Goal: Book appointment/travel/reservation

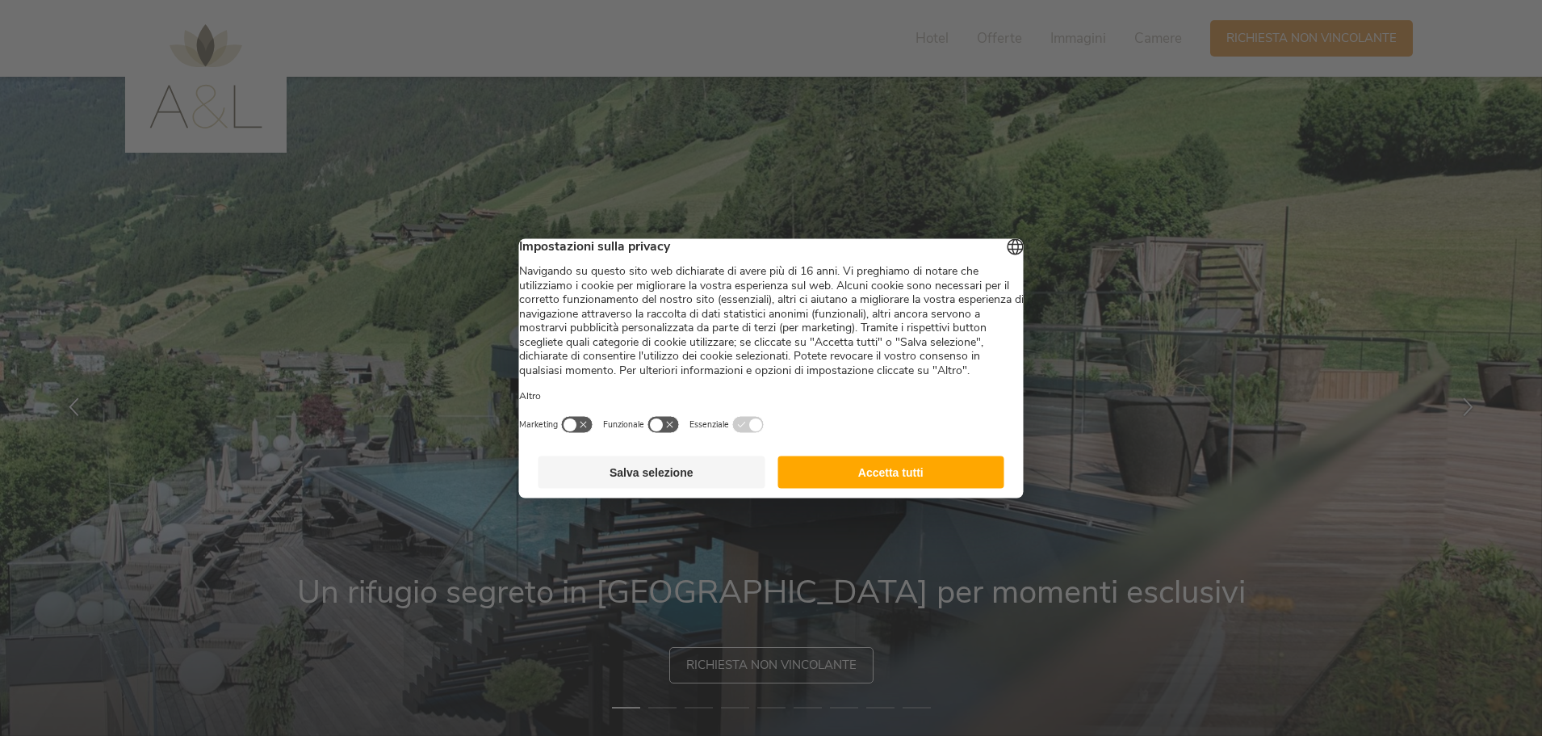
click at [849, 472] on footer "Salva selezione Accetta tutti" at bounding box center [771, 472] width 505 height 52
click at [864, 484] on button "Accetta tutti" at bounding box center [891, 471] width 227 height 32
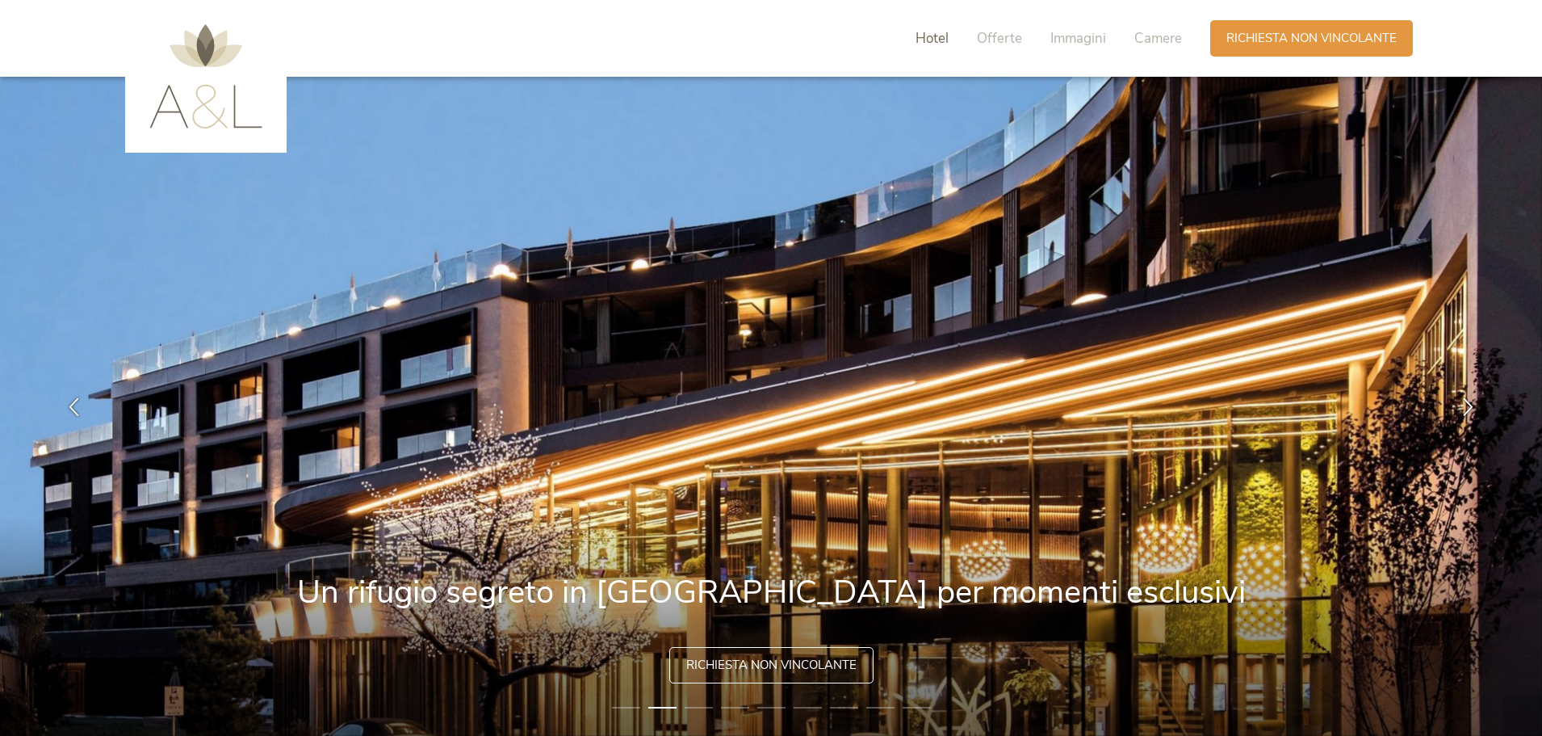
click at [930, 32] on span "Hotel" at bounding box center [932, 38] width 33 height 19
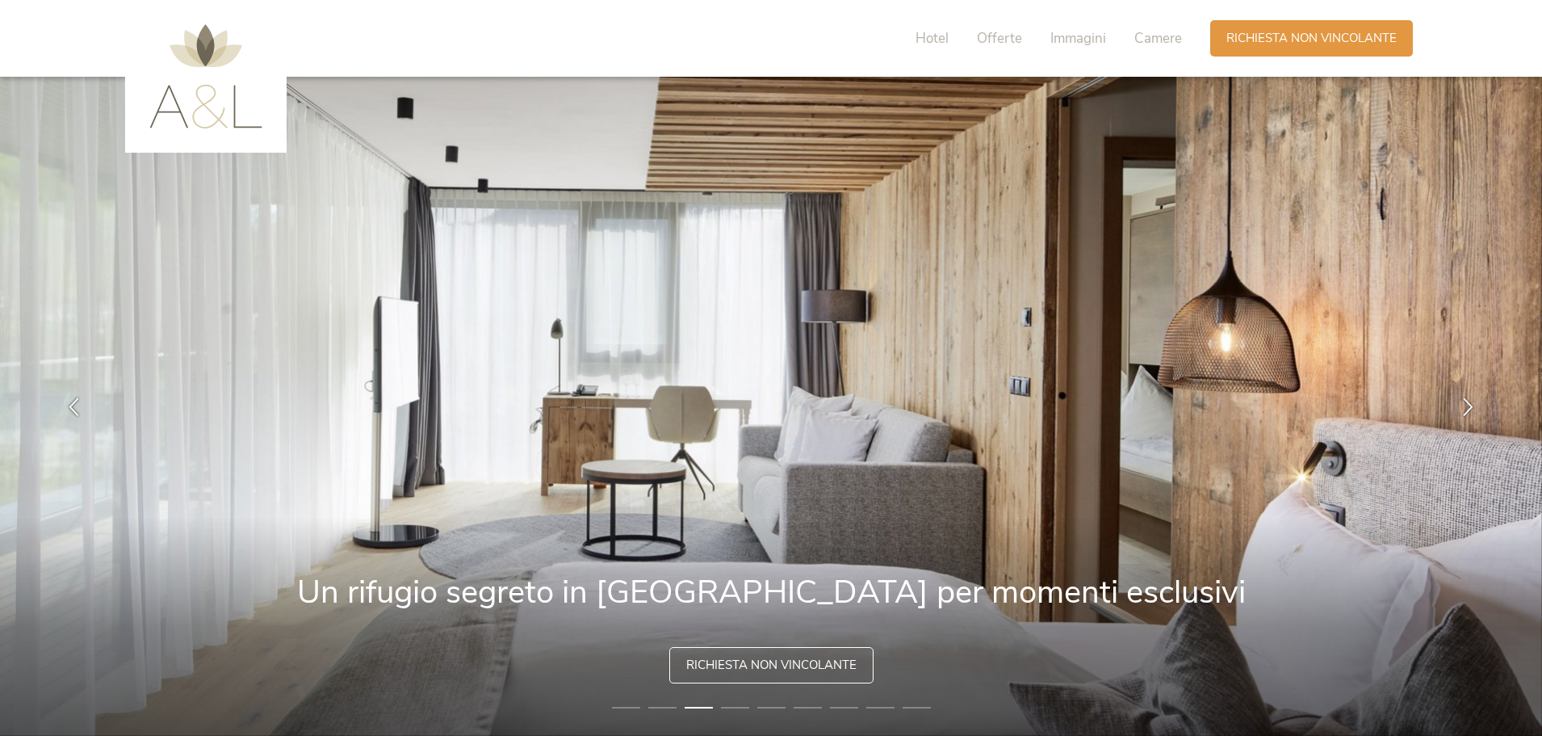
click at [250, 101] on img at bounding box center [205, 76] width 113 height 104
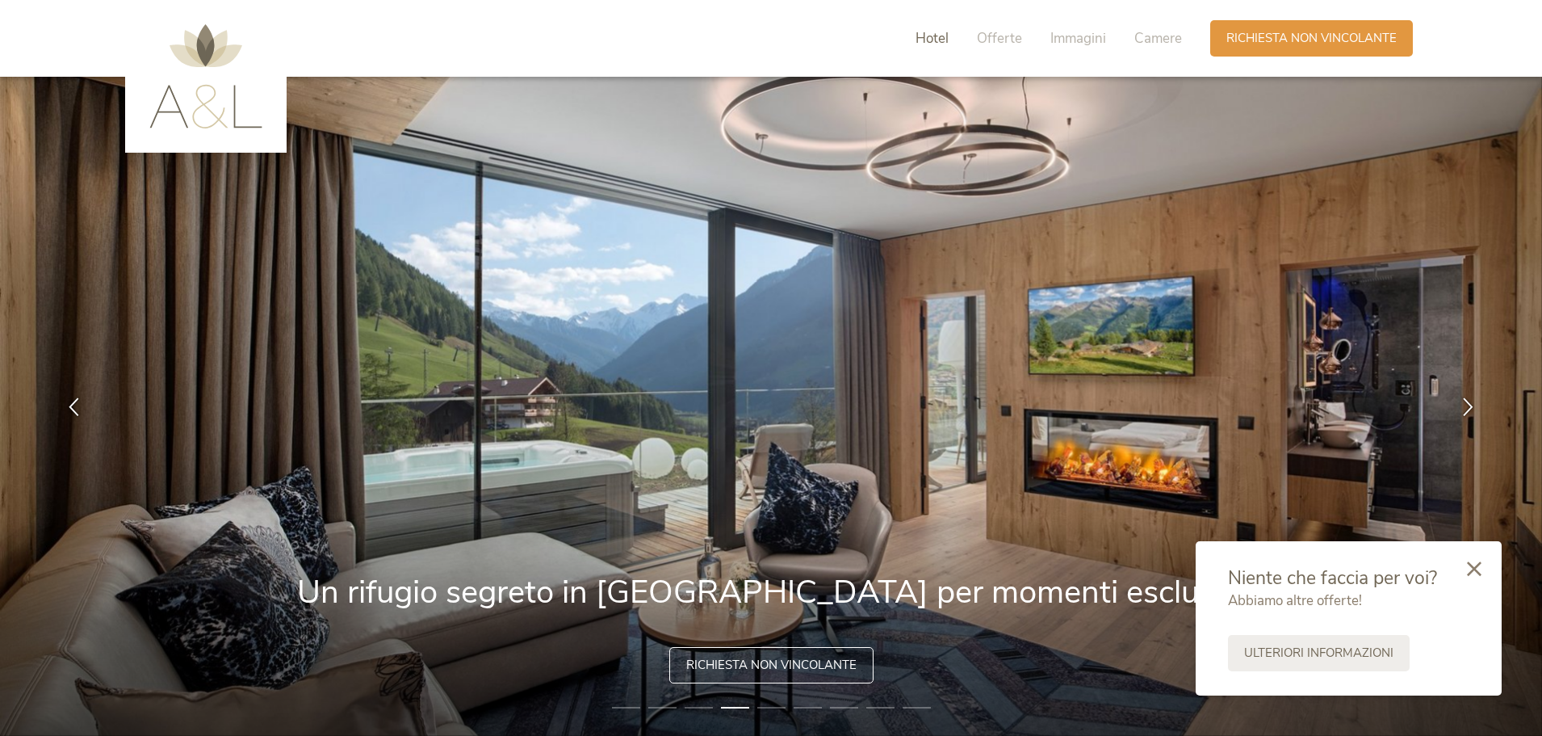
click at [934, 36] on span "Hotel" at bounding box center [932, 38] width 33 height 19
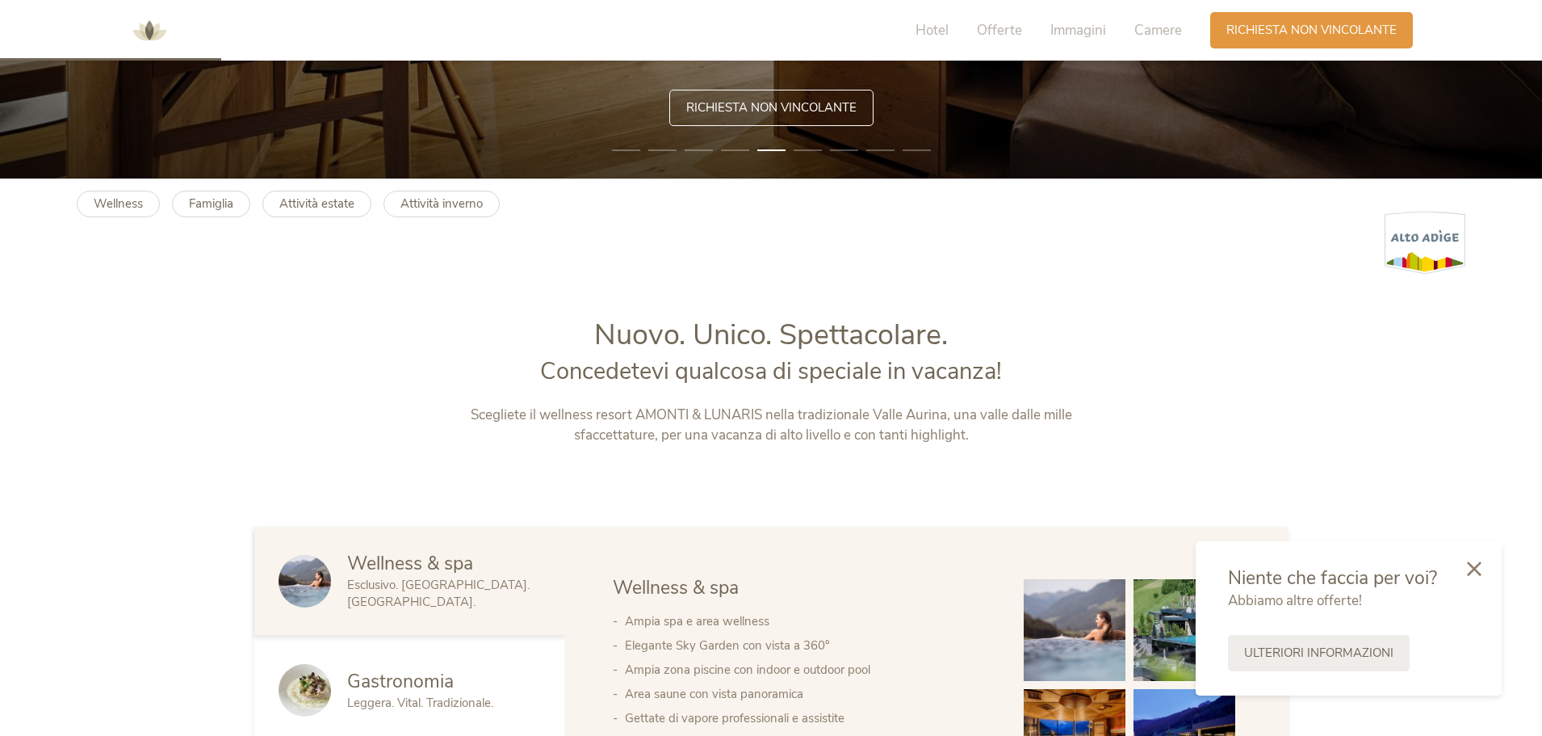
scroll to position [549, 0]
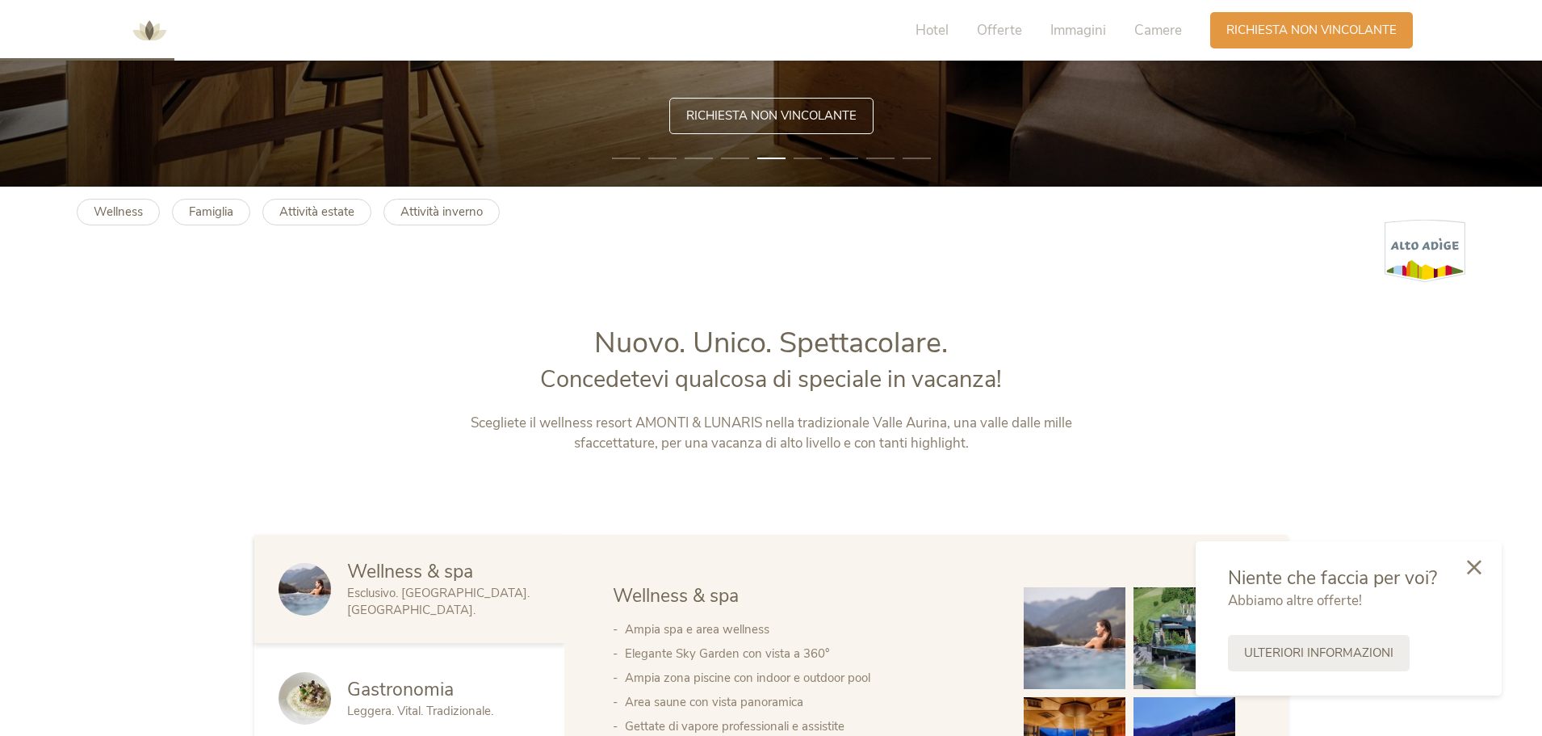
click at [1474, 566] on icon at bounding box center [1474, 567] width 15 height 15
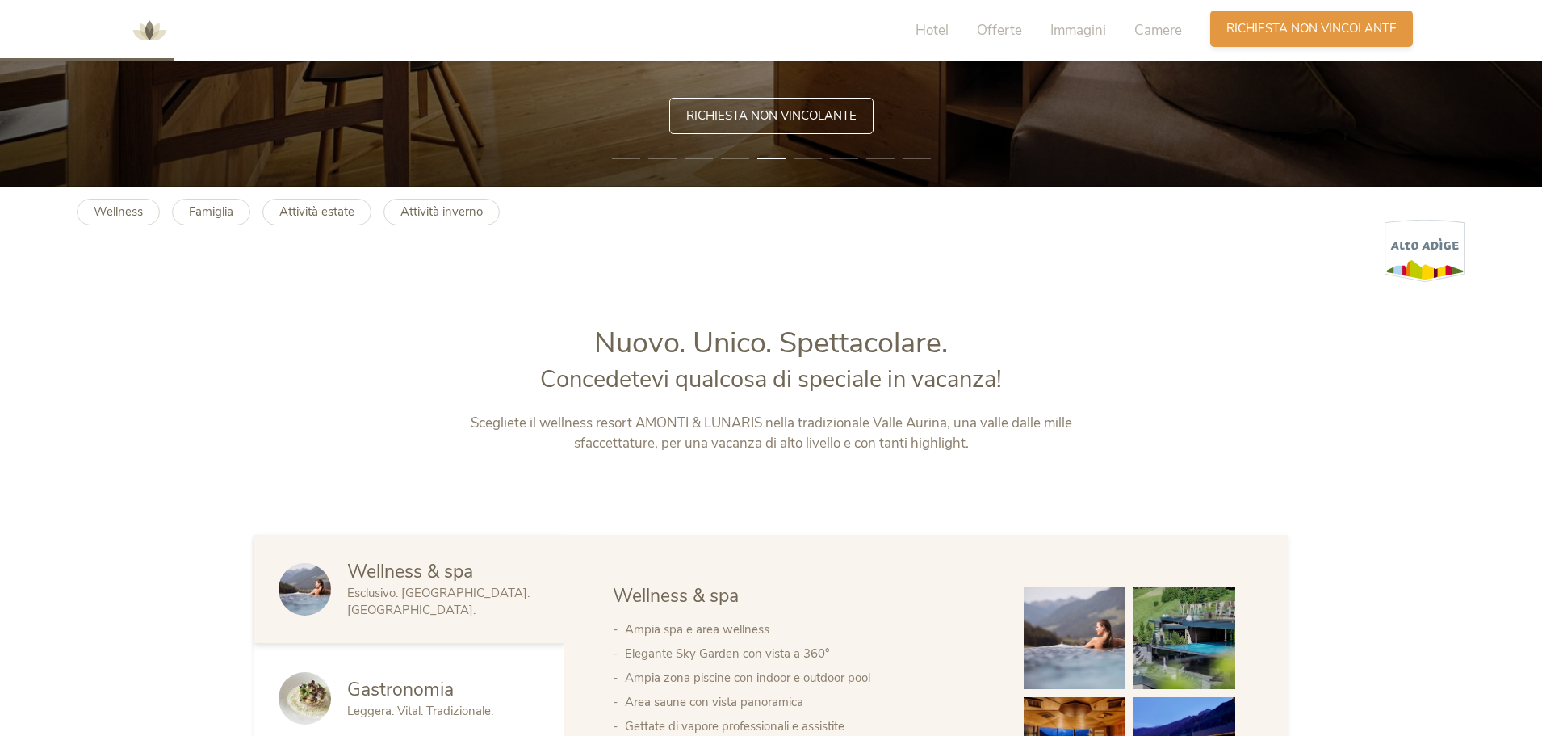
click at [1305, 30] on span "Richiesta non vincolante" at bounding box center [1312, 28] width 170 height 17
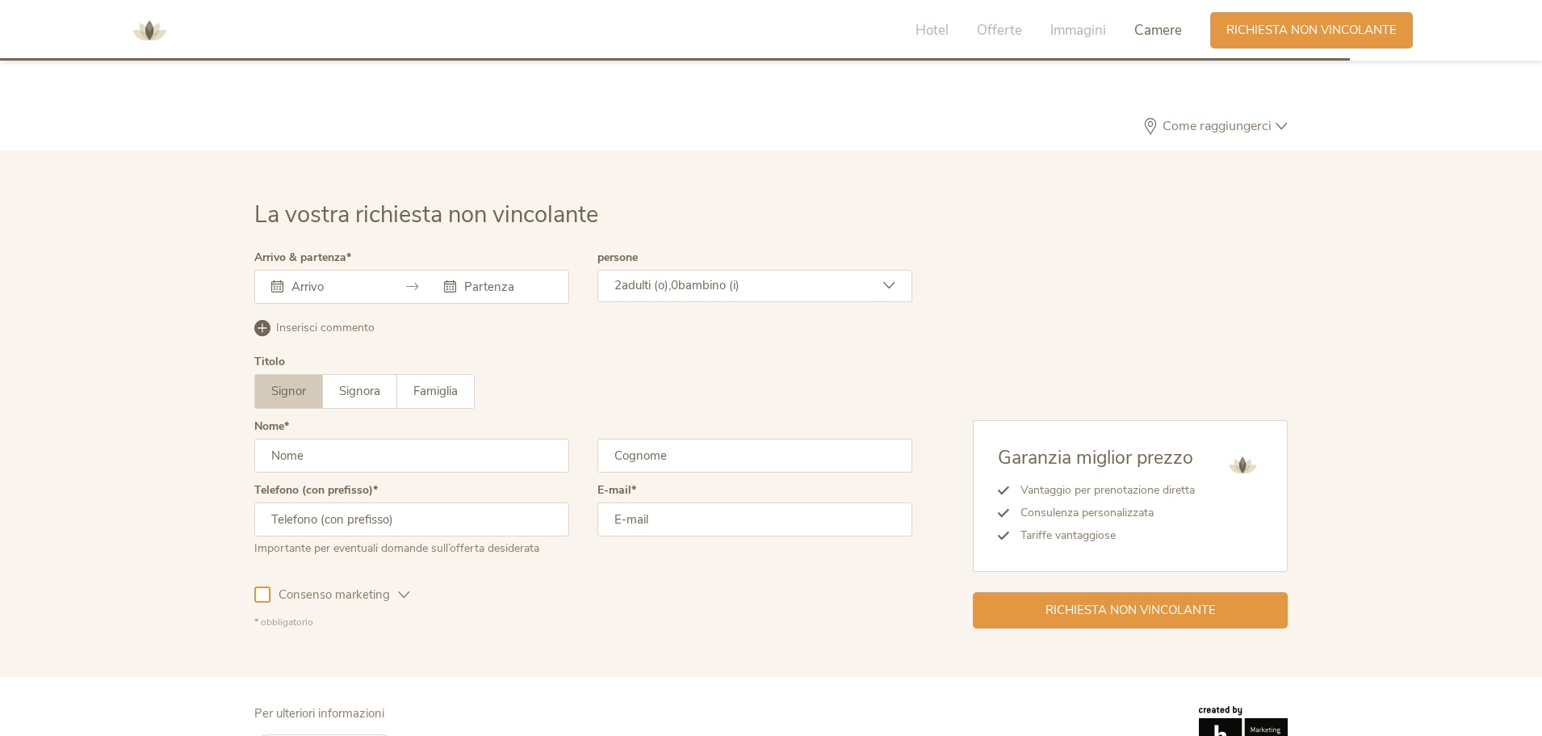
scroll to position [4865, 0]
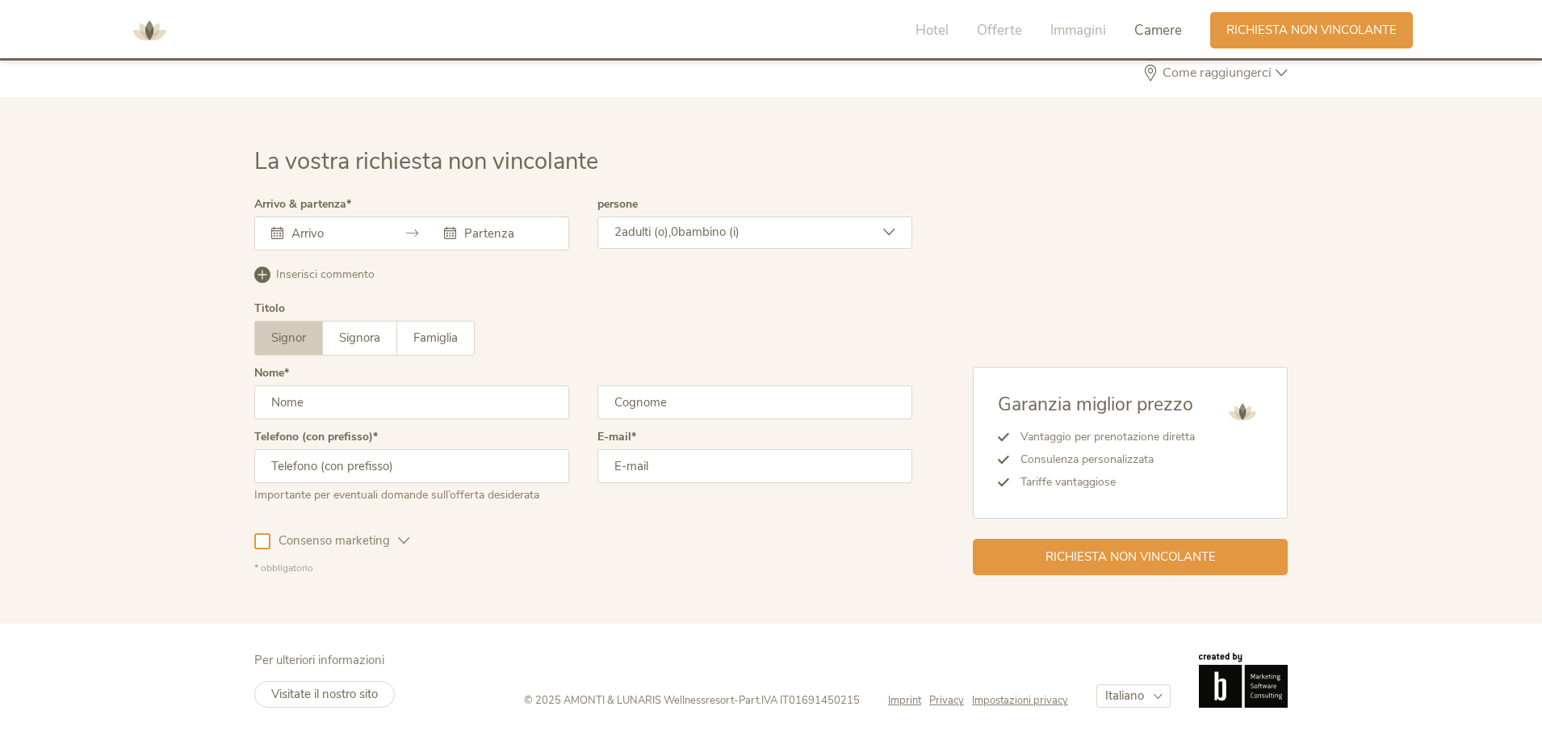
click at [275, 241] on div at bounding box center [411, 233] width 315 height 34
click at [274, 232] on icon at bounding box center [277, 233] width 12 height 12
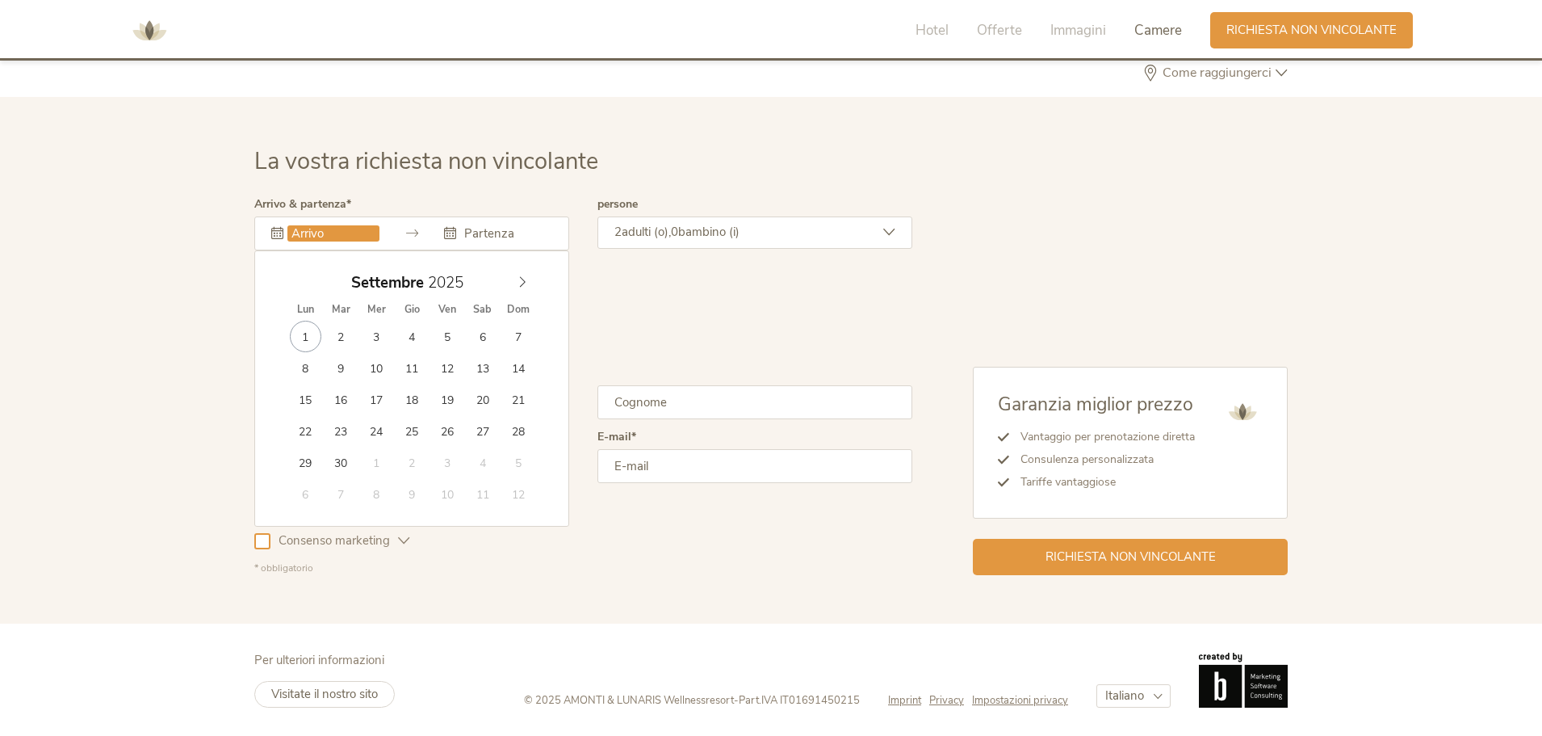
click at [299, 236] on input "text" at bounding box center [333, 233] width 92 height 16
click at [311, 231] on input "24.09.2025" at bounding box center [333, 233] width 92 height 16
click at [515, 287] on span at bounding box center [522, 278] width 27 height 23
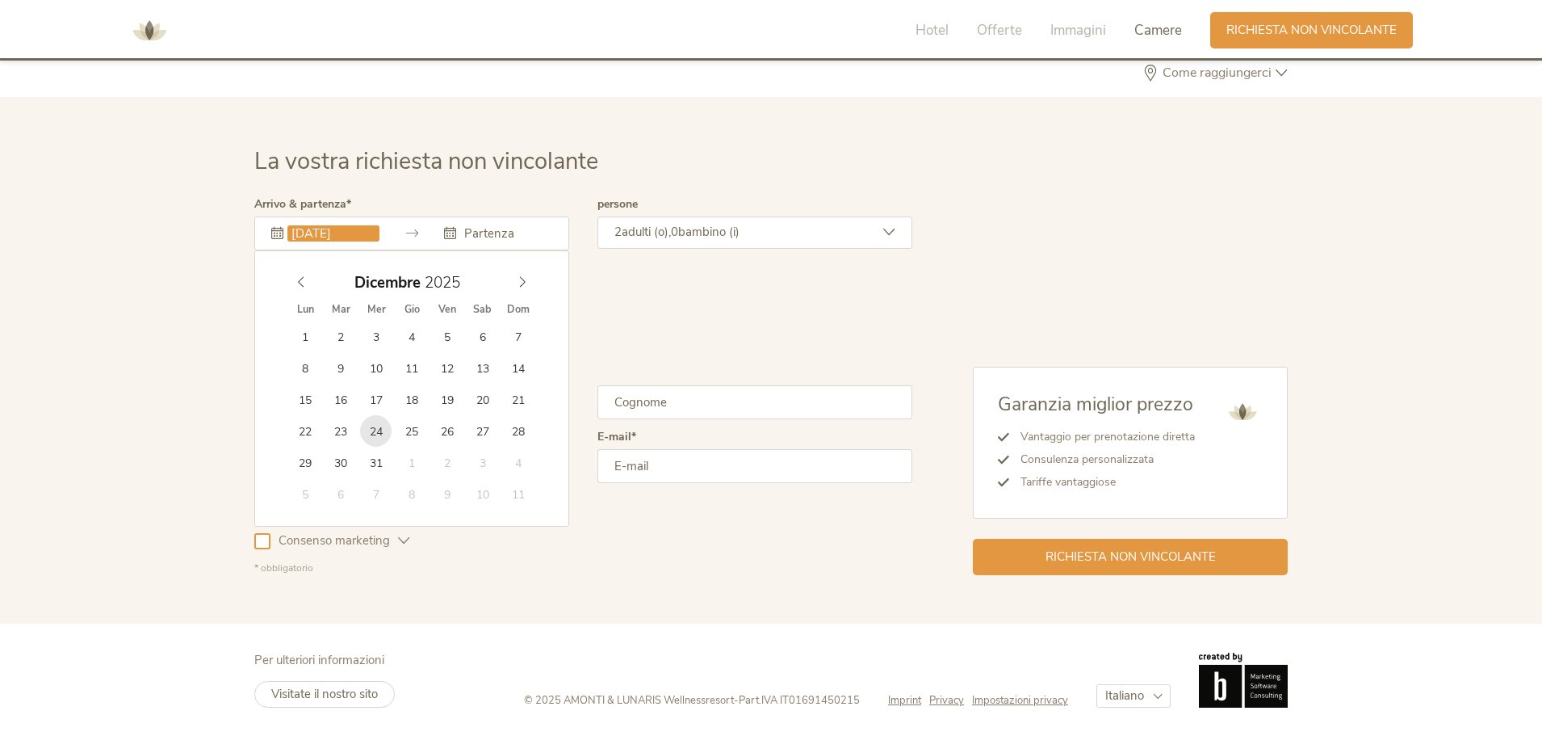
type input "24.12.2025"
click at [489, 227] on input "text" at bounding box center [506, 233] width 92 height 16
type input "01.01.2026"
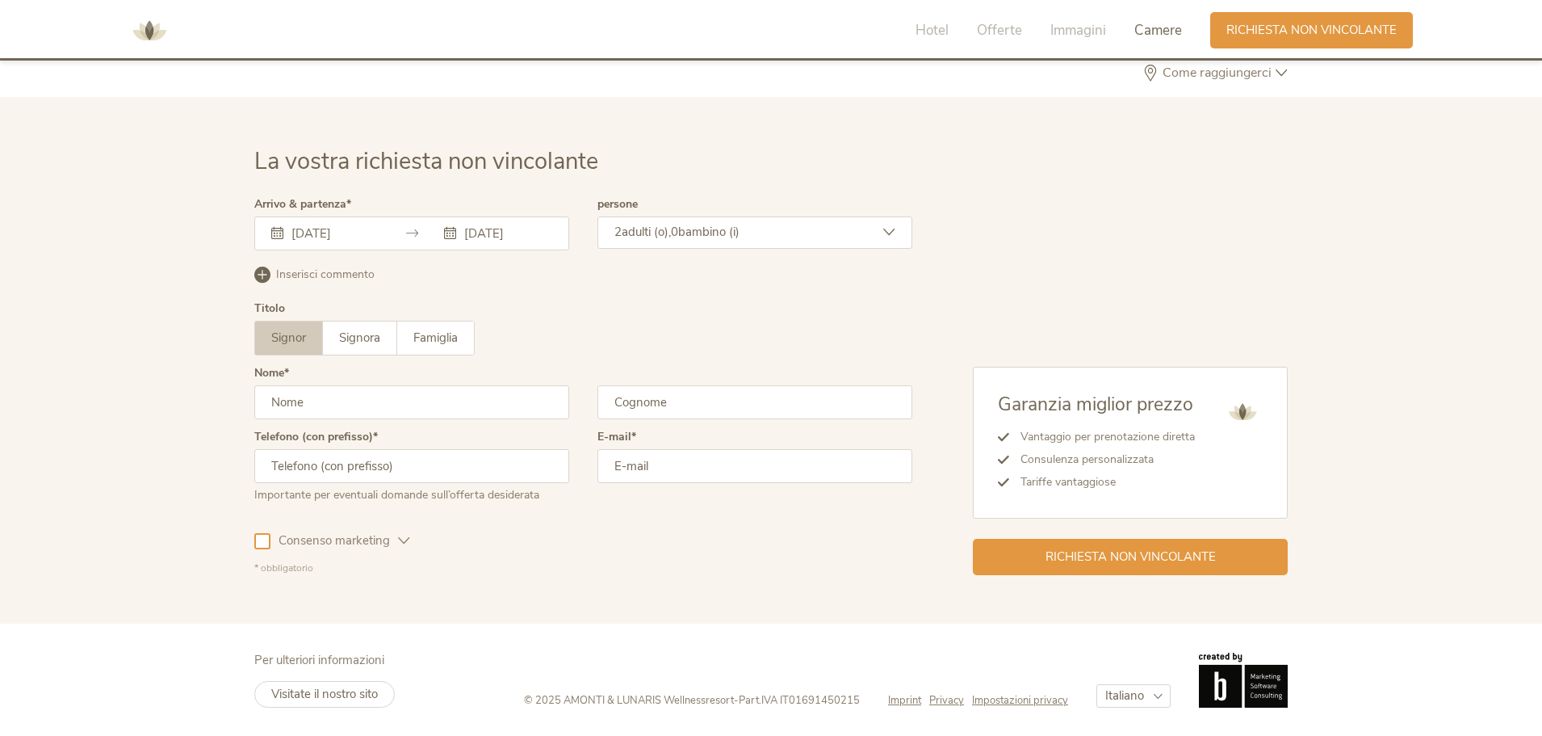
click at [459, 401] on input "text" at bounding box center [411, 402] width 315 height 34
type input "Michele"
type input "Bussoni"
type input "3468438578"
type input "michele1bussoni@gmail.com"
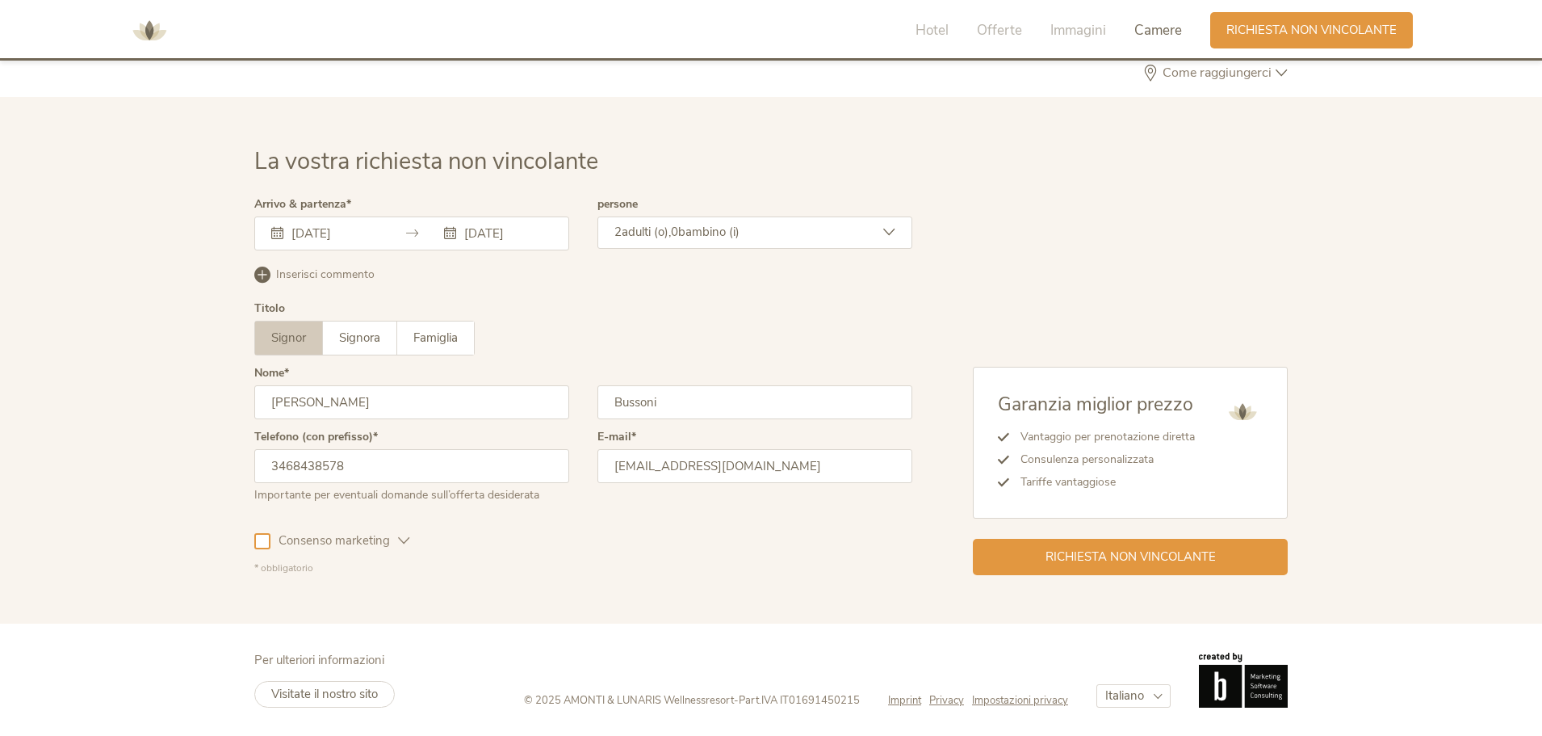
click at [269, 543] on div at bounding box center [262, 541] width 16 height 16
click at [1044, 549] on div "Richiesta non vincolante" at bounding box center [1130, 555] width 315 height 36
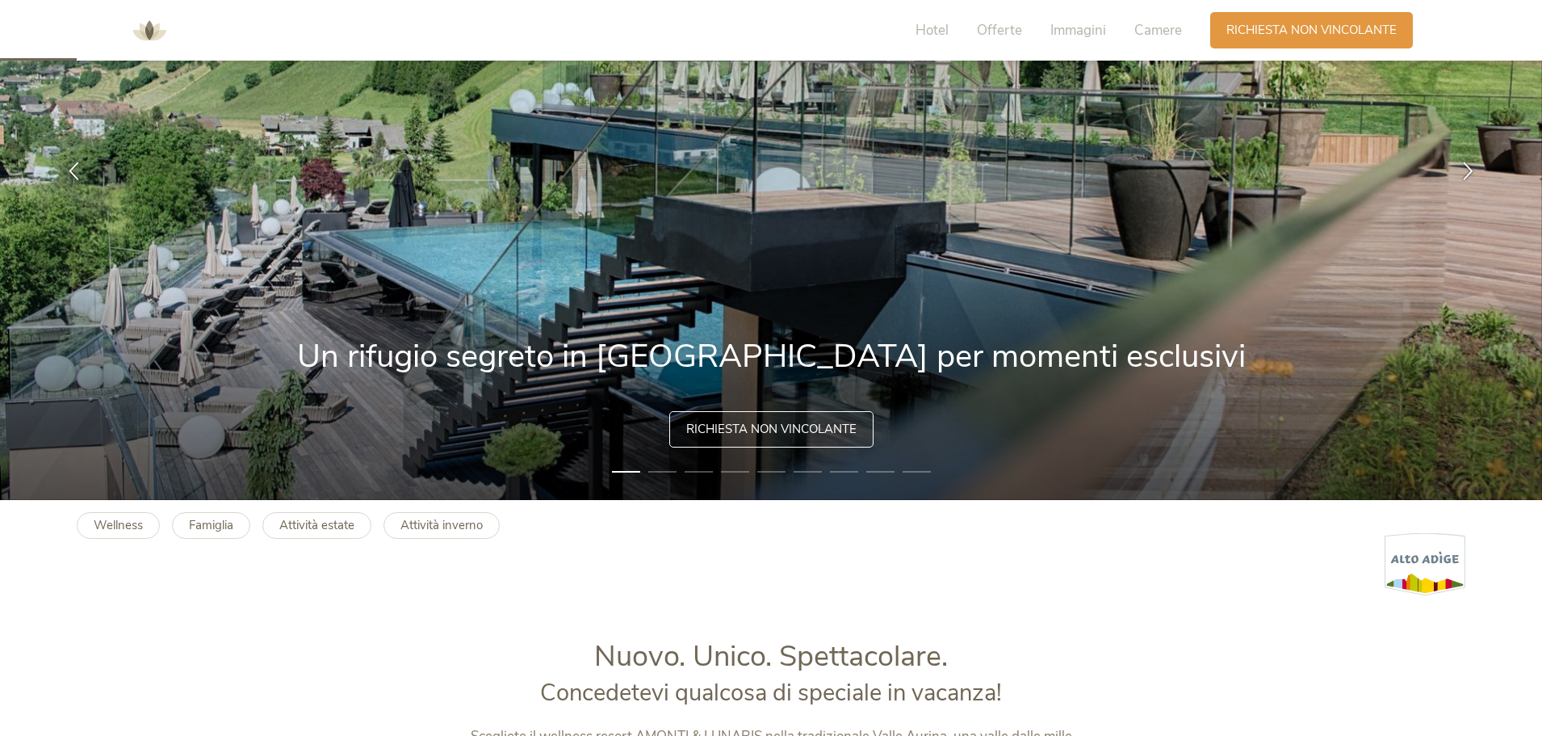
scroll to position [242, 0]
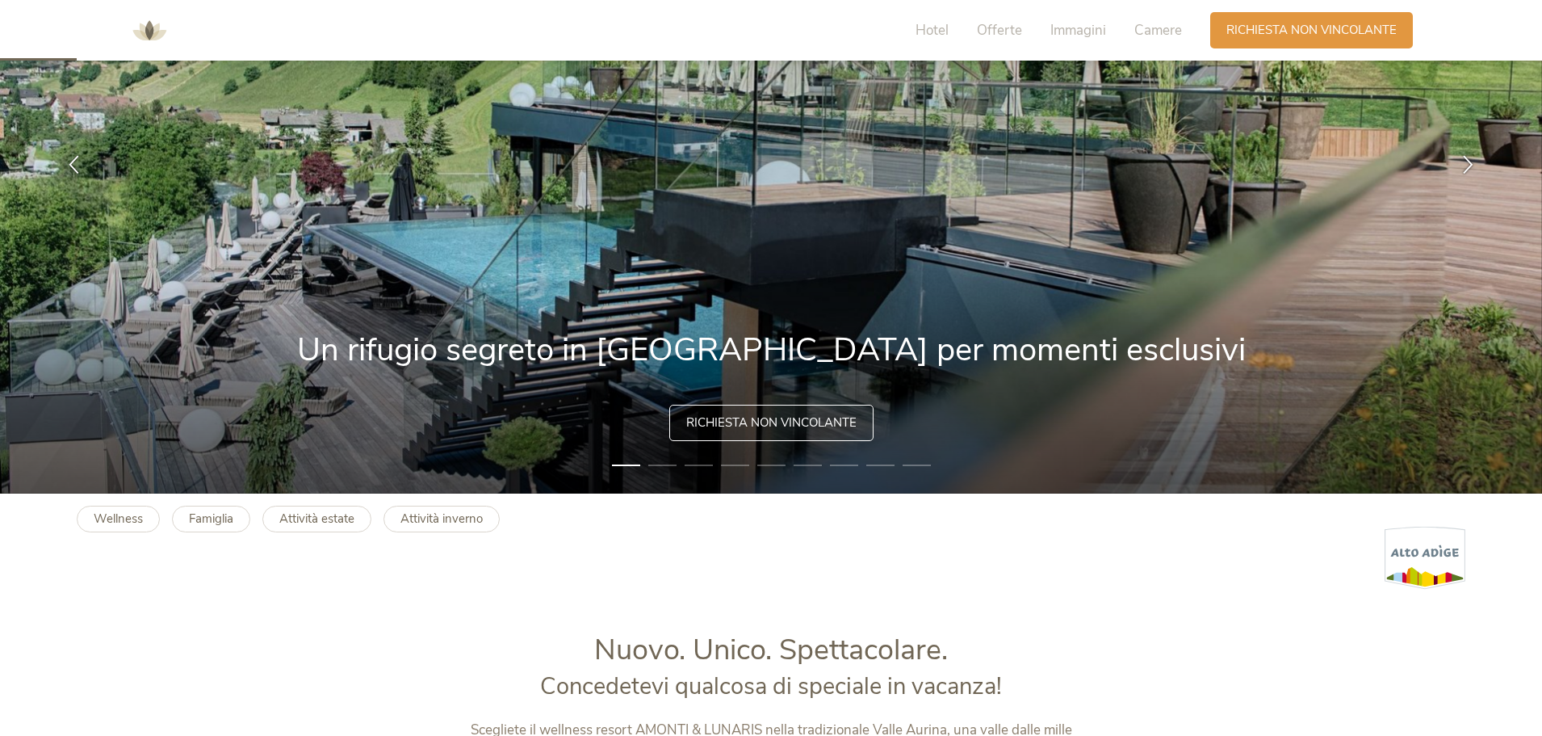
click at [665, 466] on li "2" at bounding box center [662, 465] width 28 height 16
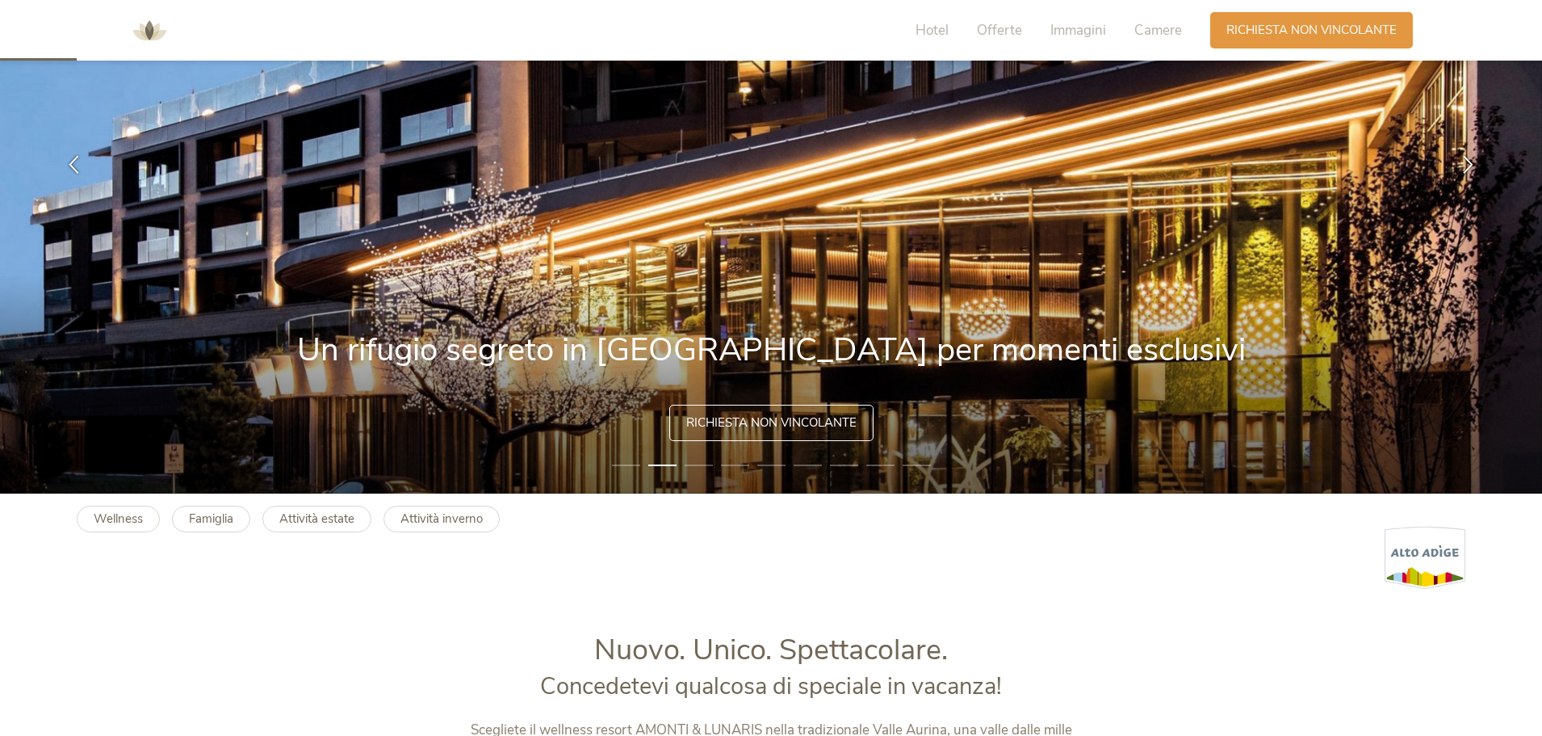
click at [700, 465] on li "3" at bounding box center [699, 465] width 28 height 16
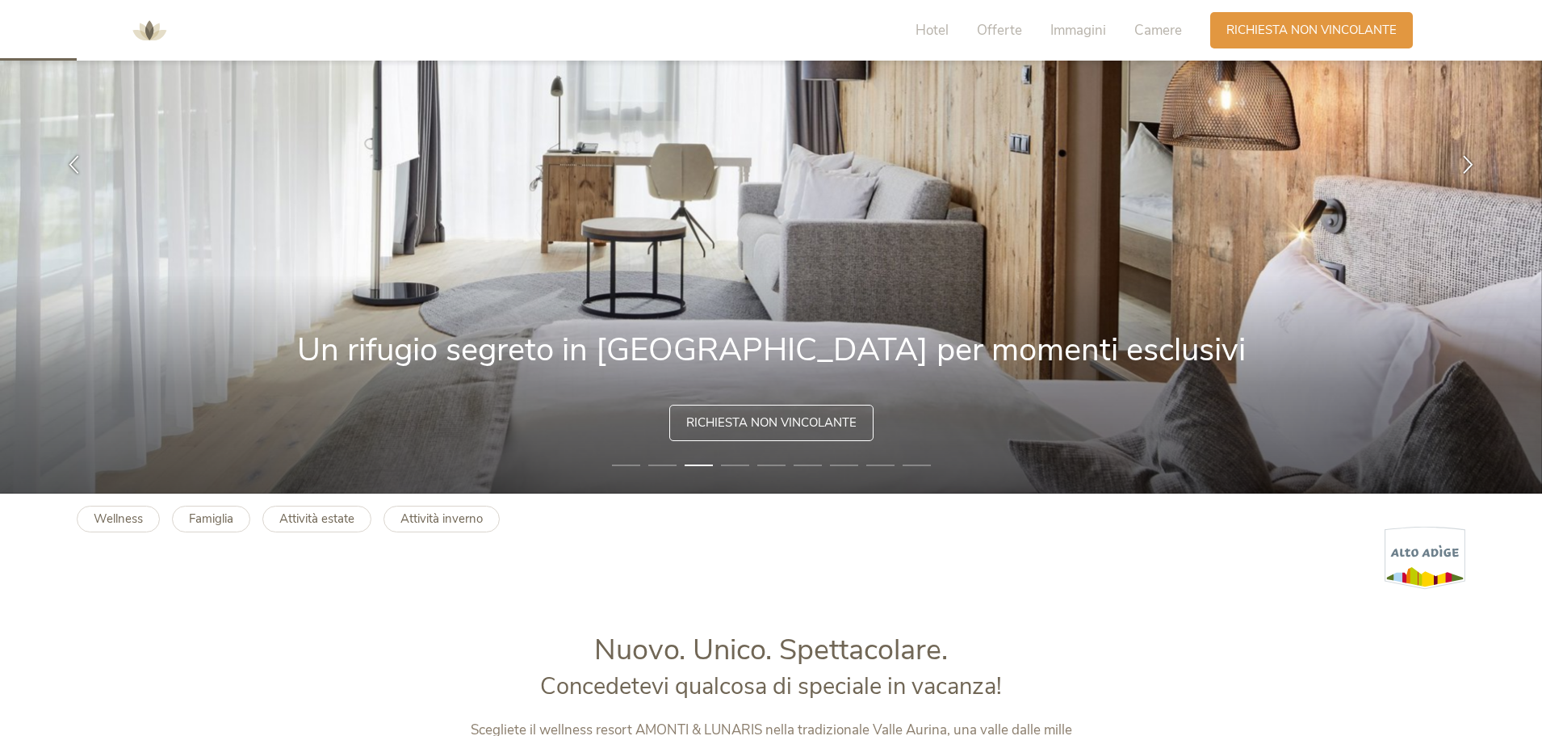
click at [745, 464] on li "4" at bounding box center [735, 465] width 28 height 16
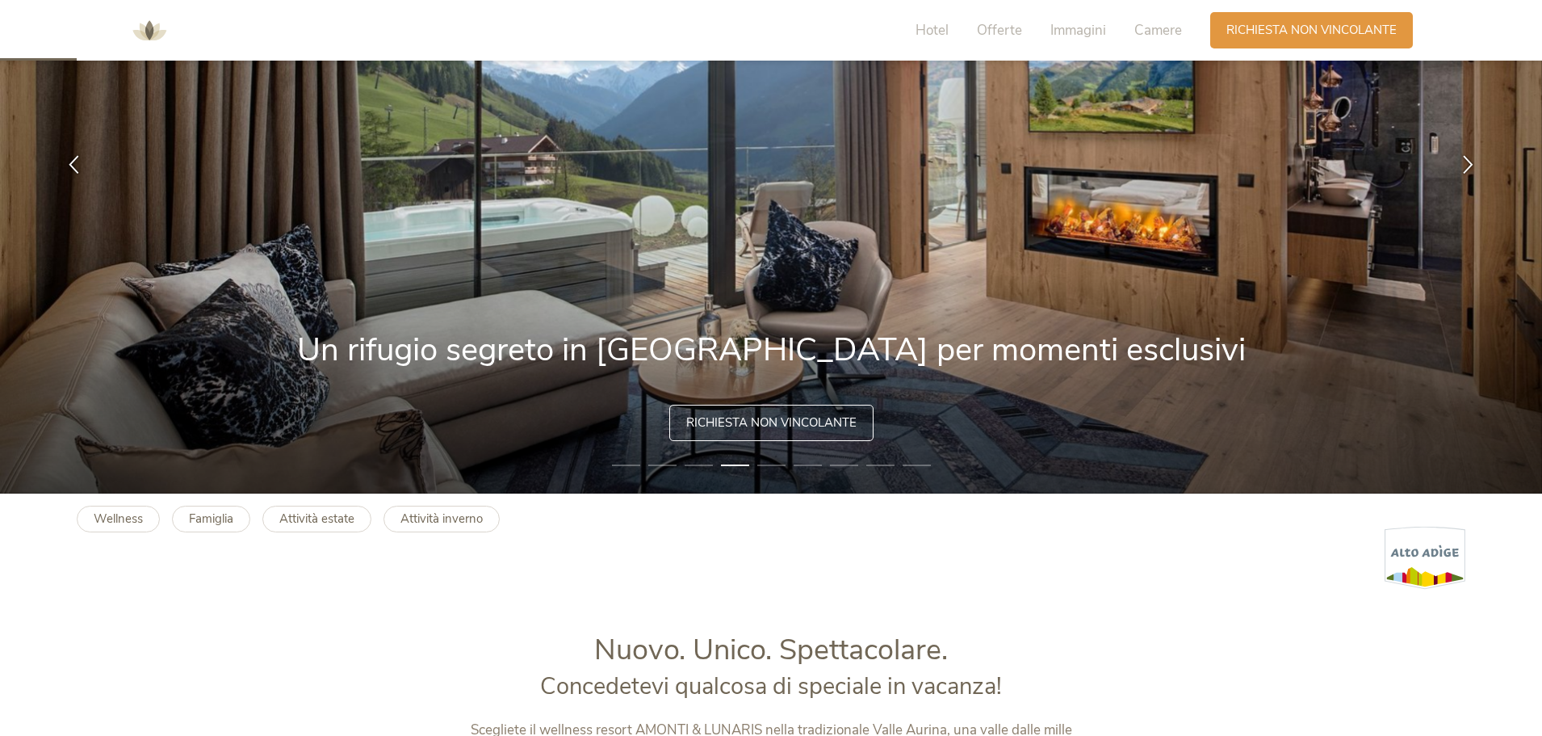
click at [787, 462] on img at bounding box center [771, 163] width 1542 height 659
click at [789, 468] on img at bounding box center [771, 163] width 1542 height 659
click at [779, 465] on li "5" at bounding box center [771, 465] width 28 height 16
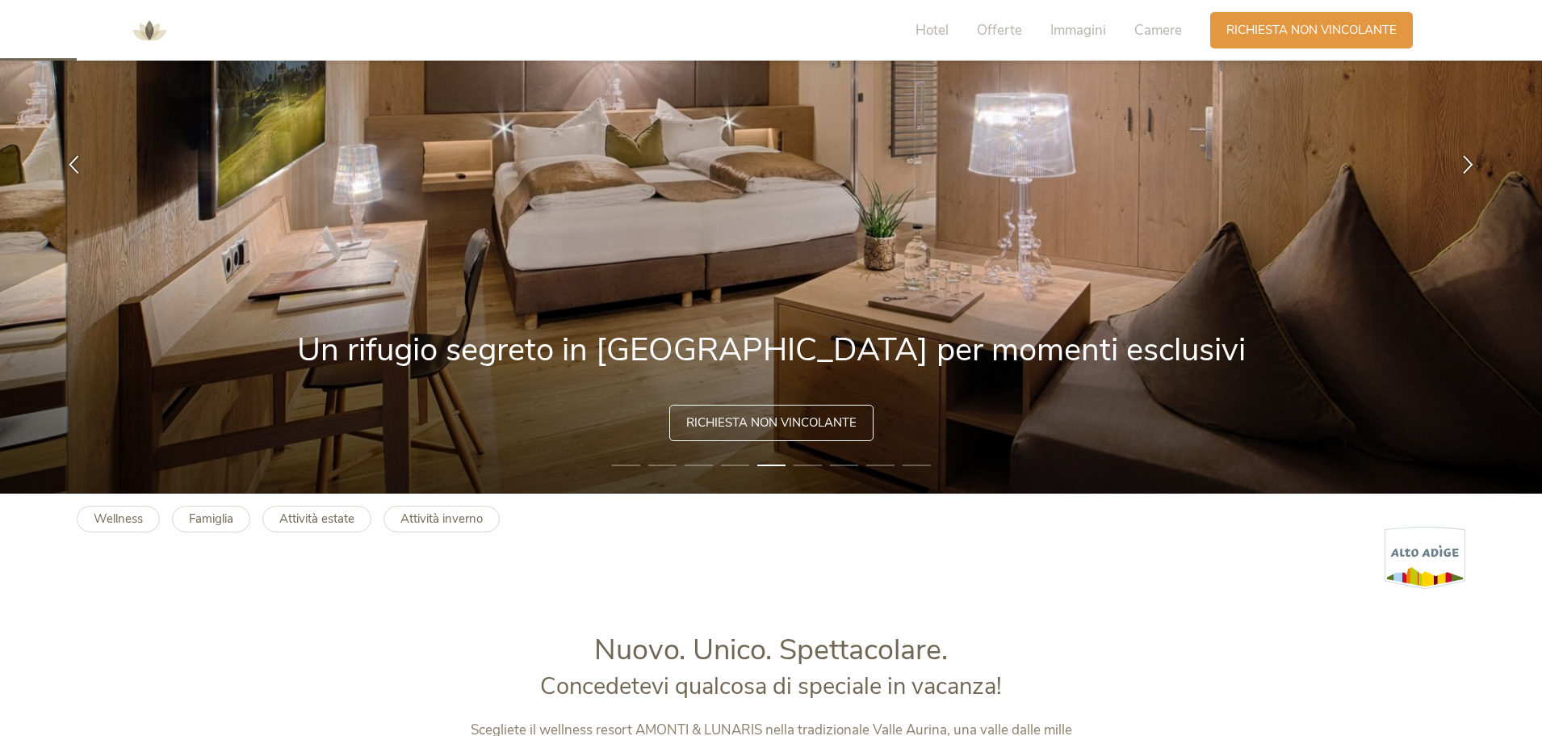
click at [817, 461] on li "6" at bounding box center [808, 465] width 28 height 16
click at [811, 467] on li "6" at bounding box center [808, 465] width 28 height 16
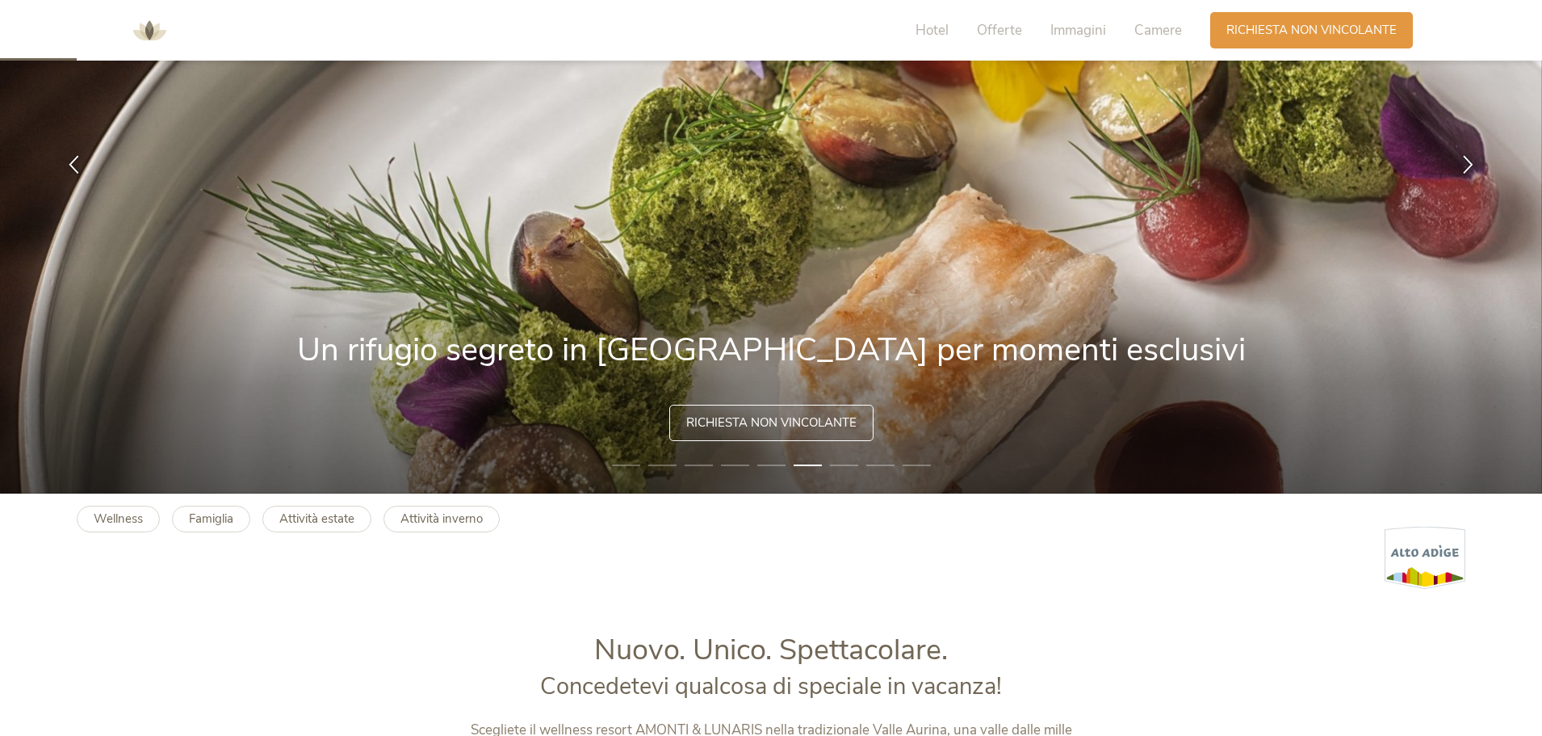
click at [845, 461] on li "7" at bounding box center [844, 465] width 28 height 16
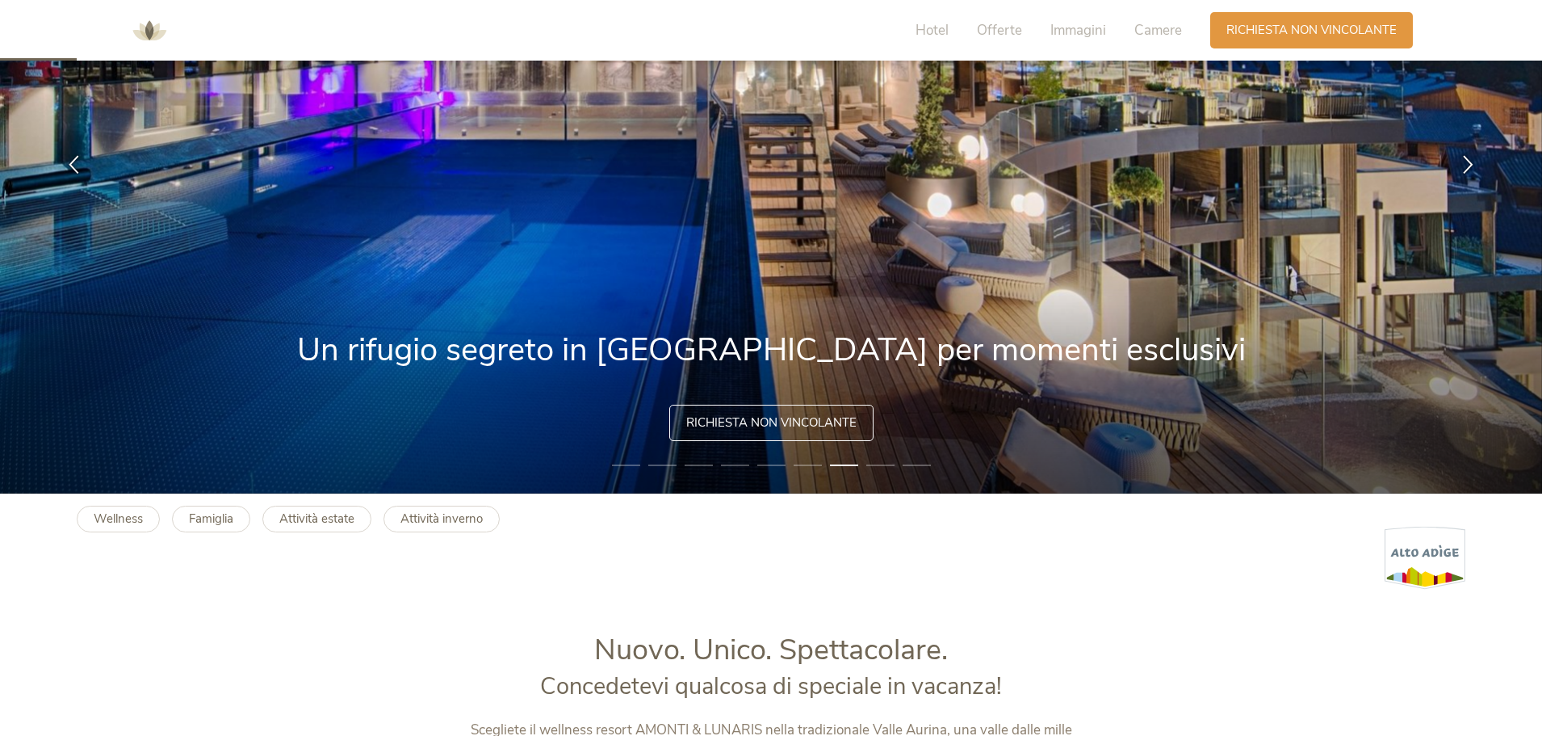
click at [875, 464] on li "8" at bounding box center [880, 465] width 28 height 16
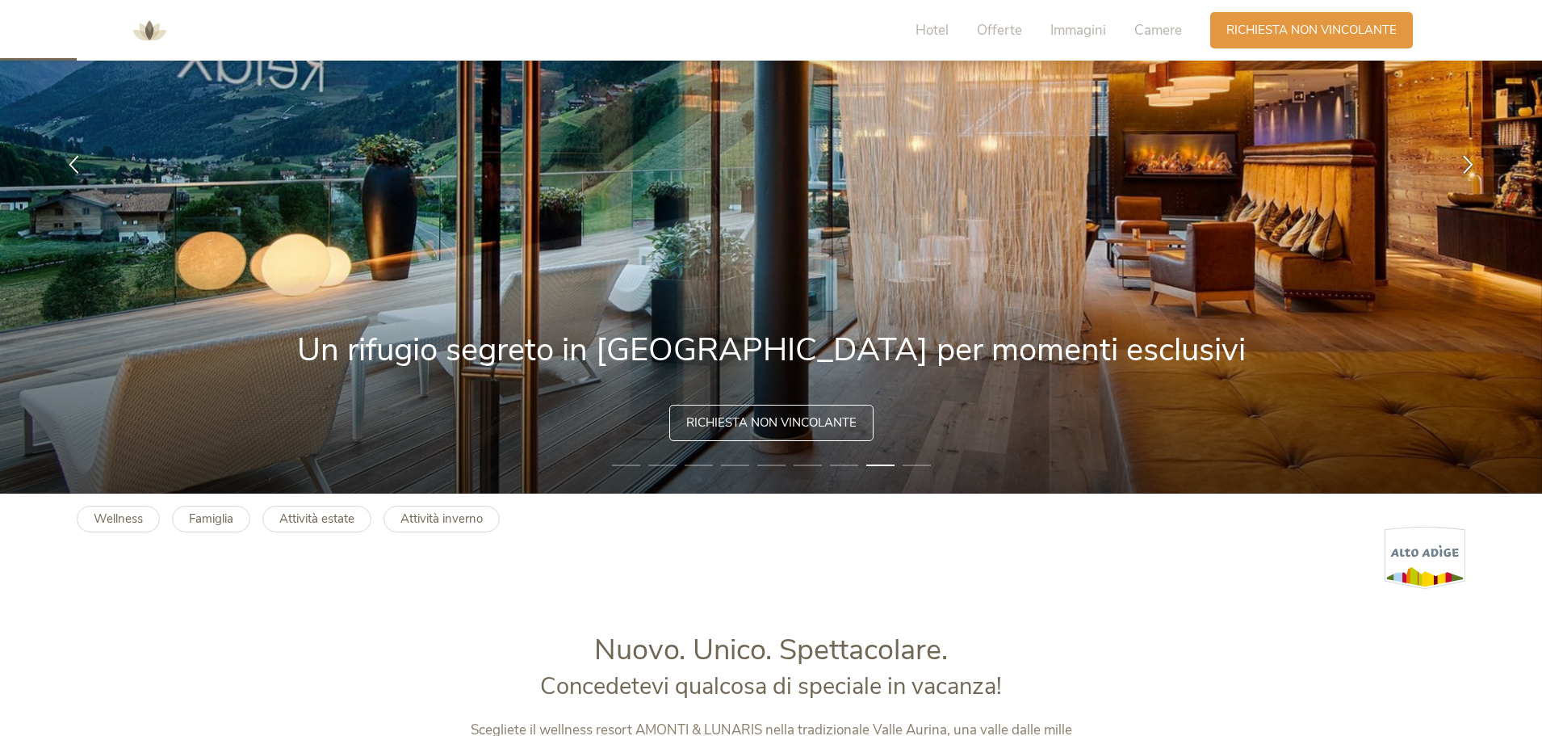
click at [924, 464] on li "9" at bounding box center [917, 465] width 28 height 16
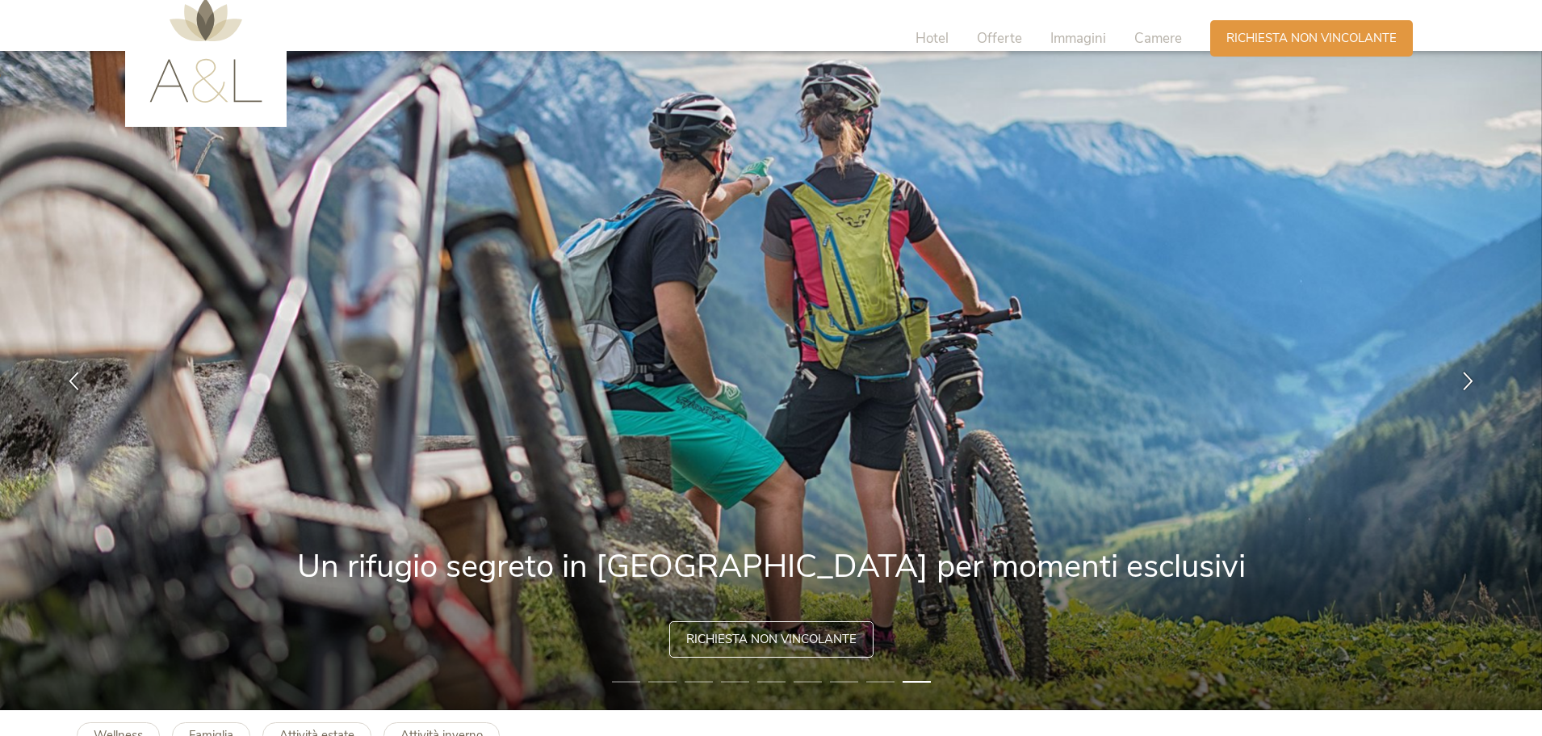
scroll to position [0, 0]
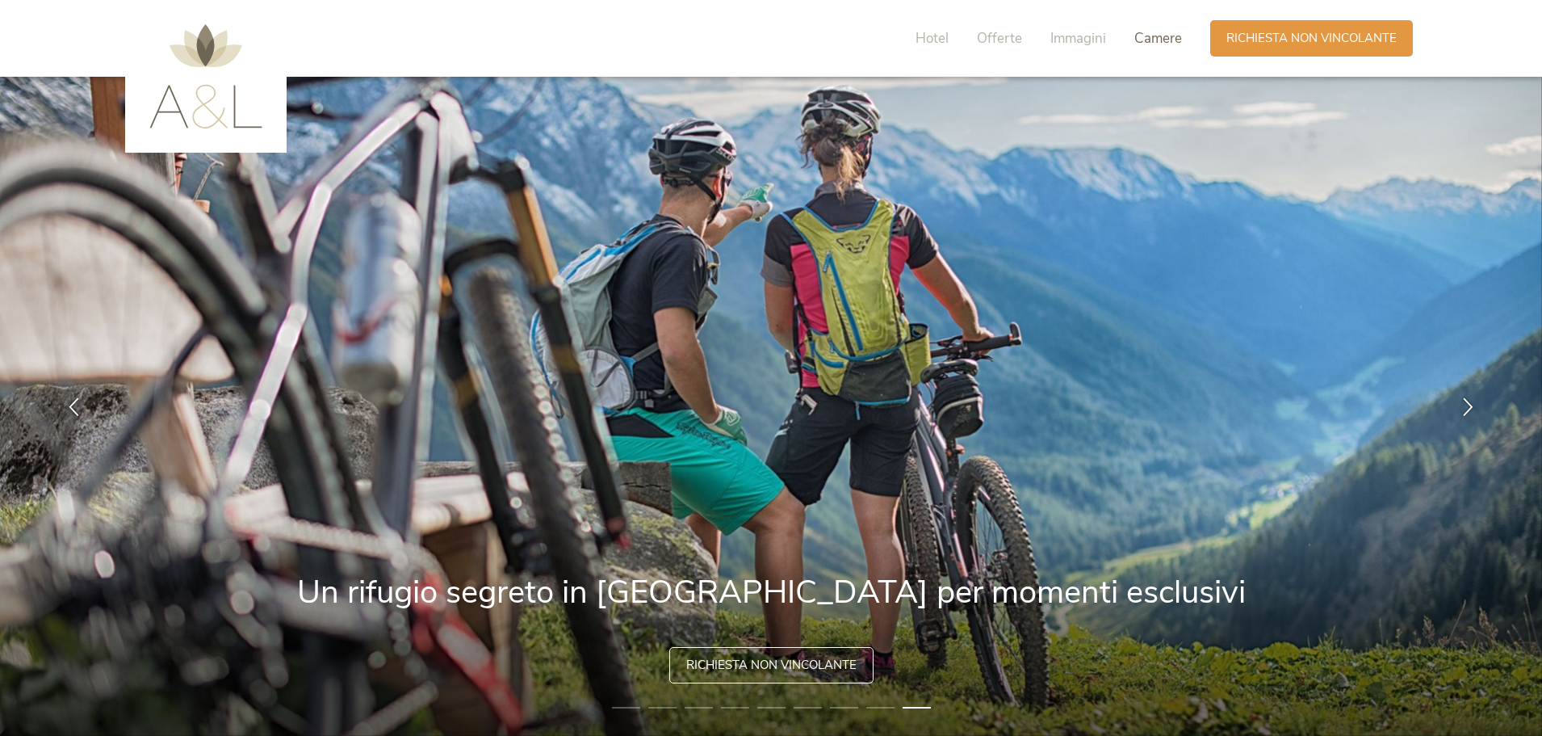
click at [1143, 34] on span "Camere" at bounding box center [1159, 38] width 48 height 19
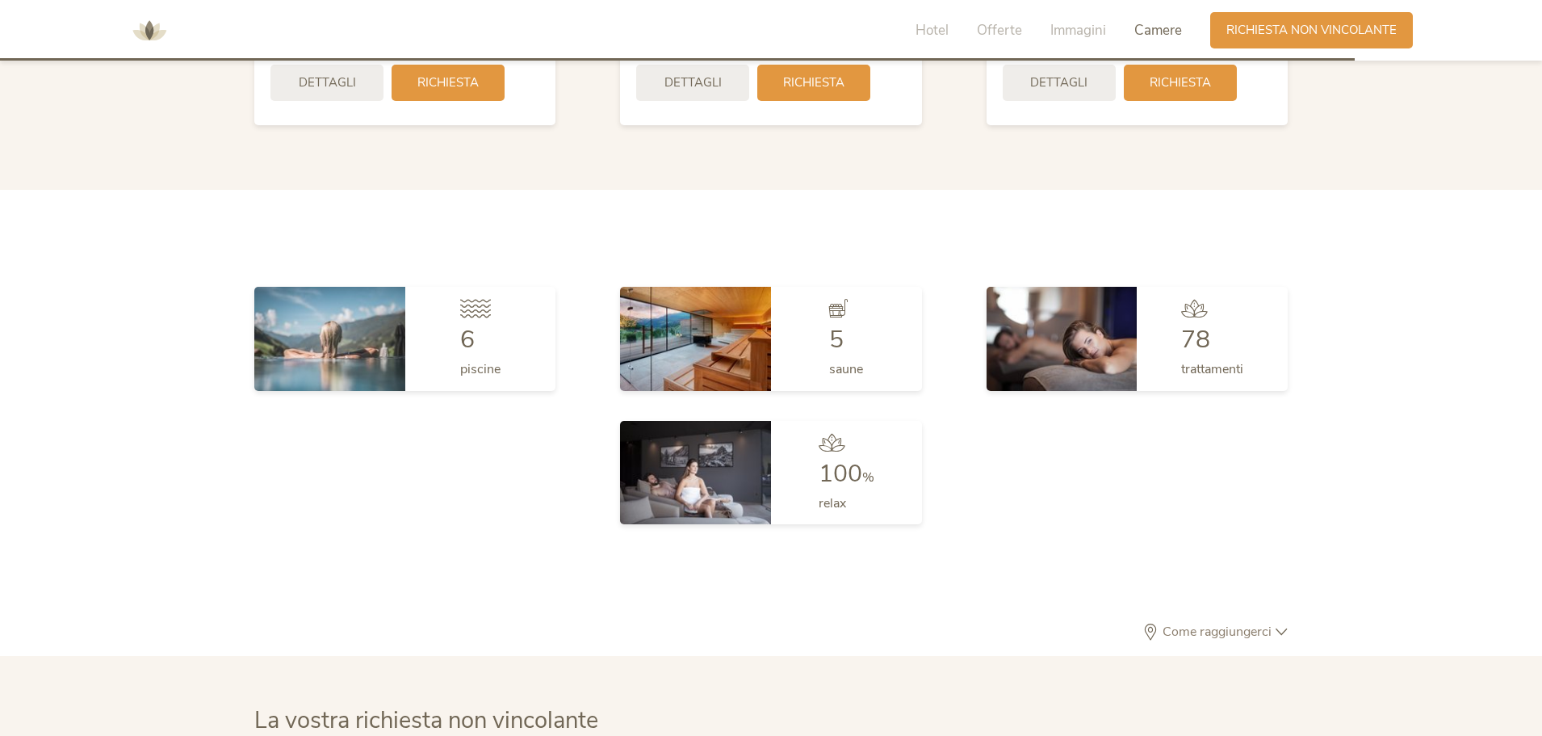
scroll to position [4322, 0]
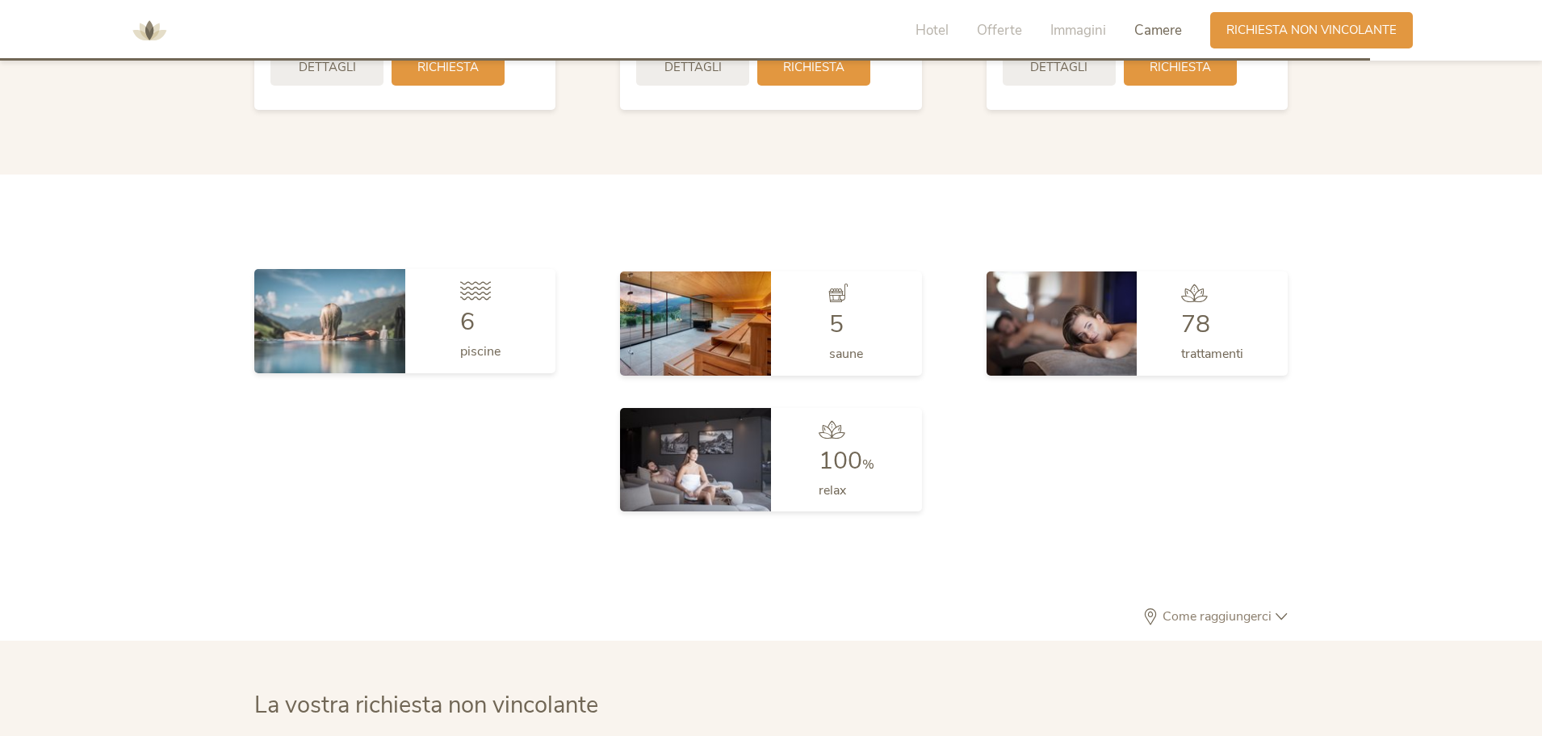
click at [501, 341] on div "6 piscine" at bounding box center [480, 320] width 151 height 103
click at [469, 329] on span "6" at bounding box center [467, 321] width 15 height 33
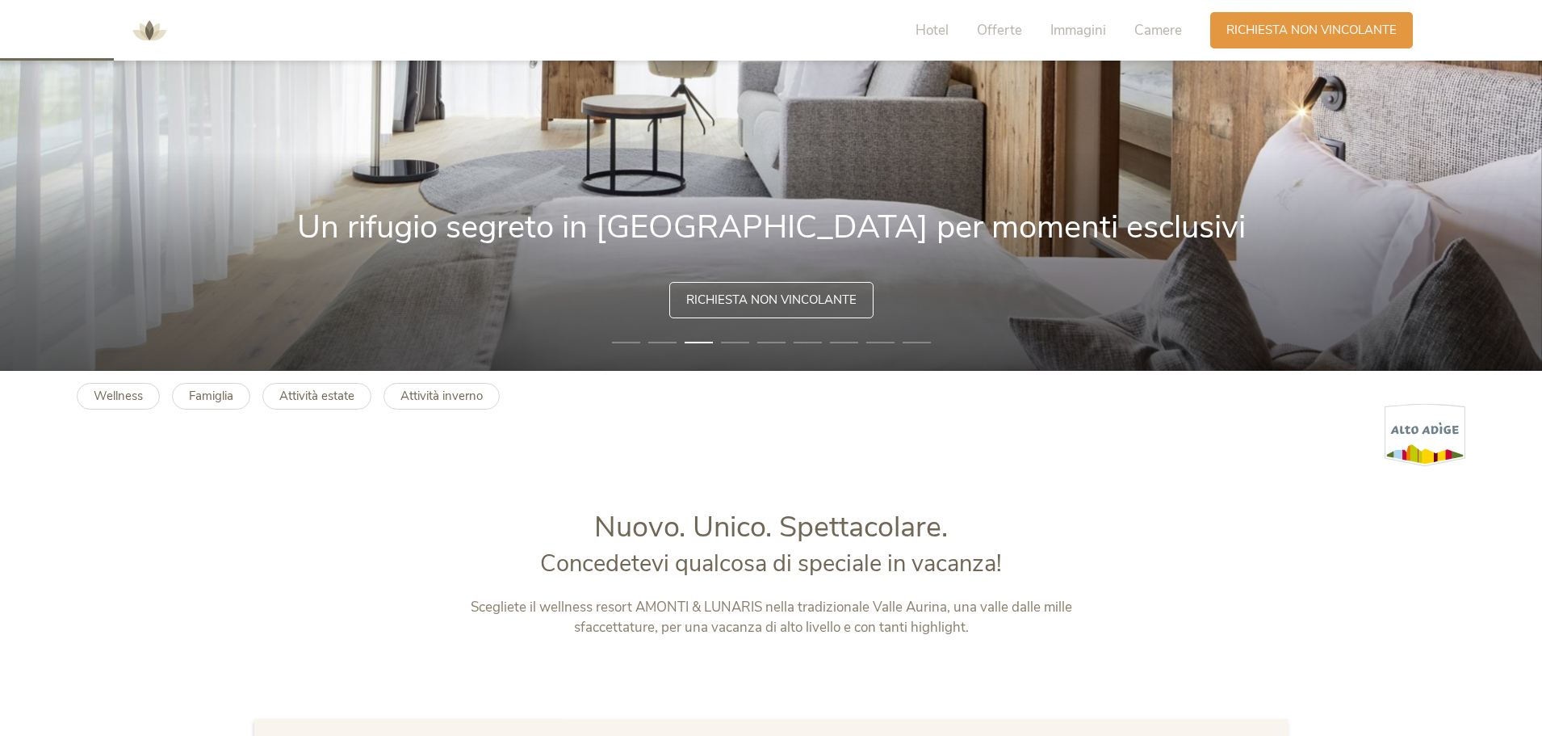
scroll to position [0, 0]
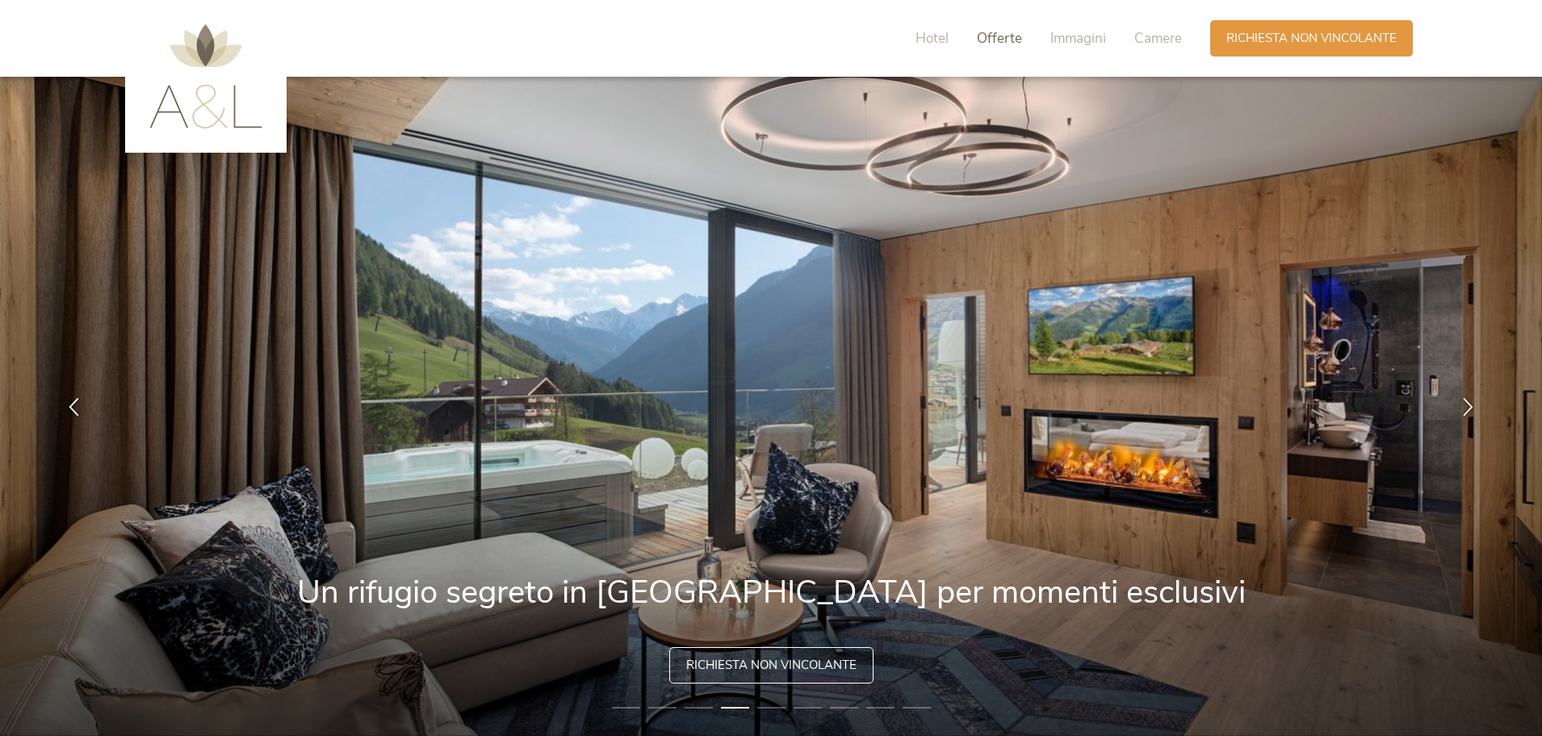
click at [985, 40] on span "Offerte" at bounding box center [999, 38] width 45 height 19
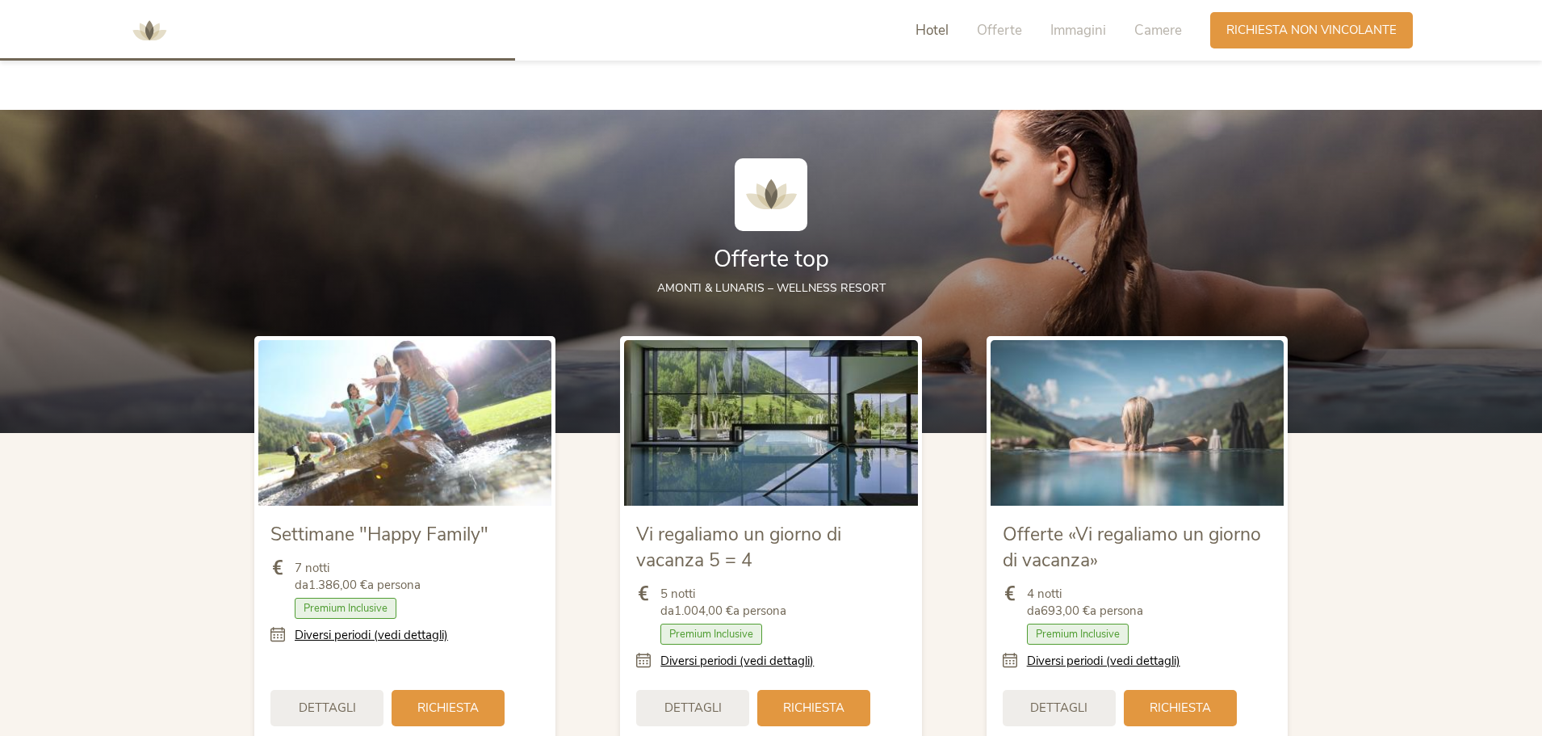
click at [1036, 27] on div "Hotel Offerte Immagini Camere" at bounding box center [1053, 30] width 315 height 36
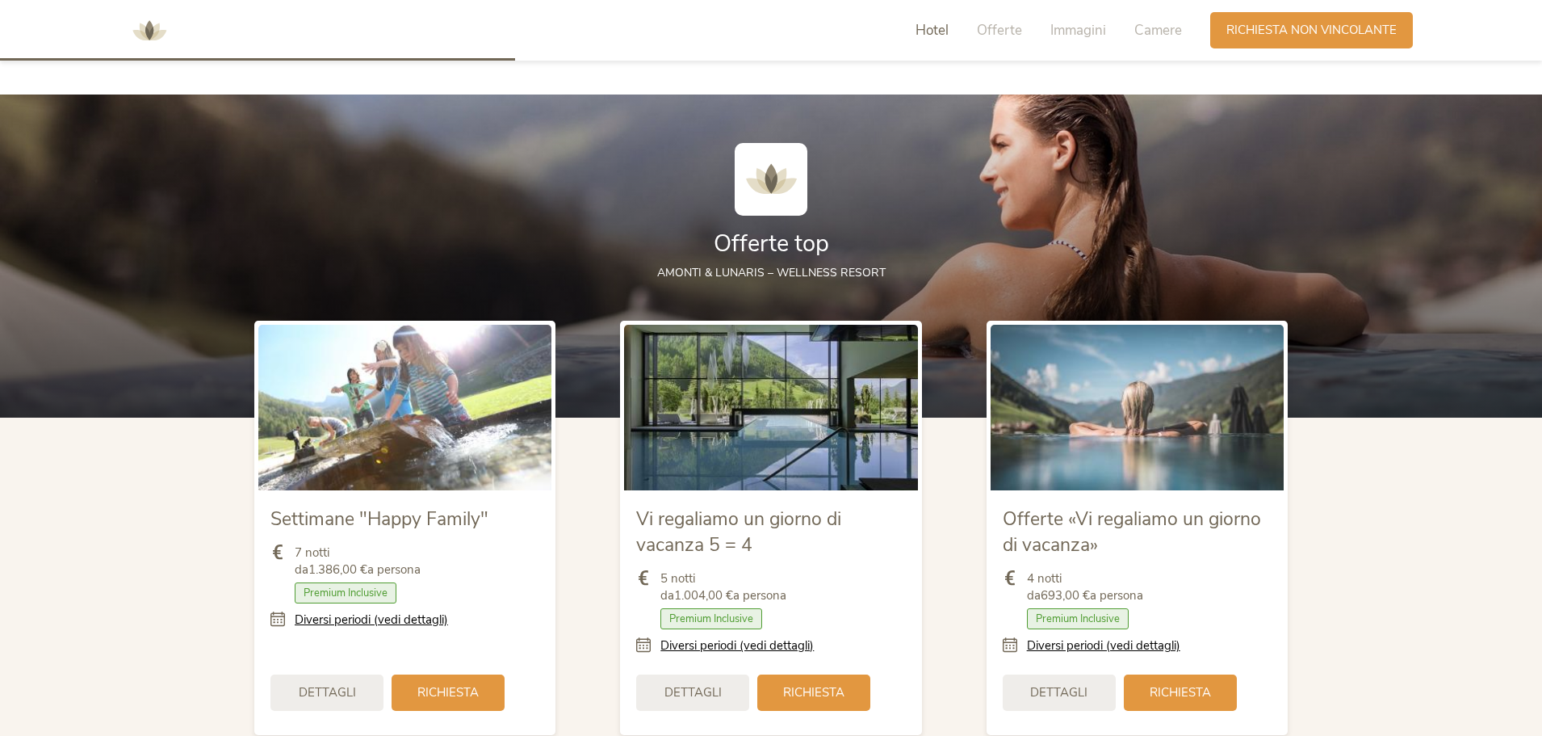
scroll to position [1751, 0]
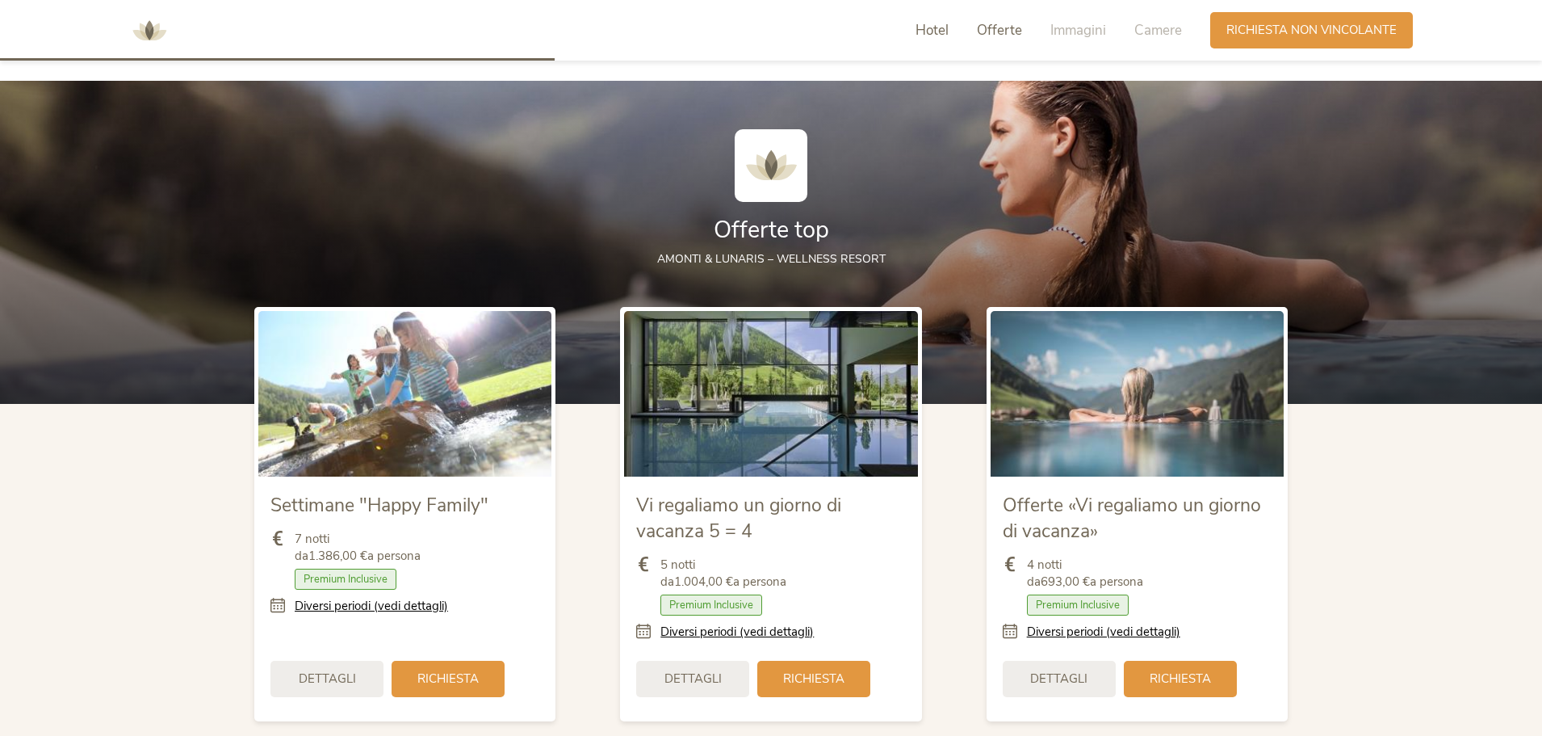
click at [946, 36] on span "Hotel" at bounding box center [932, 30] width 33 height 19
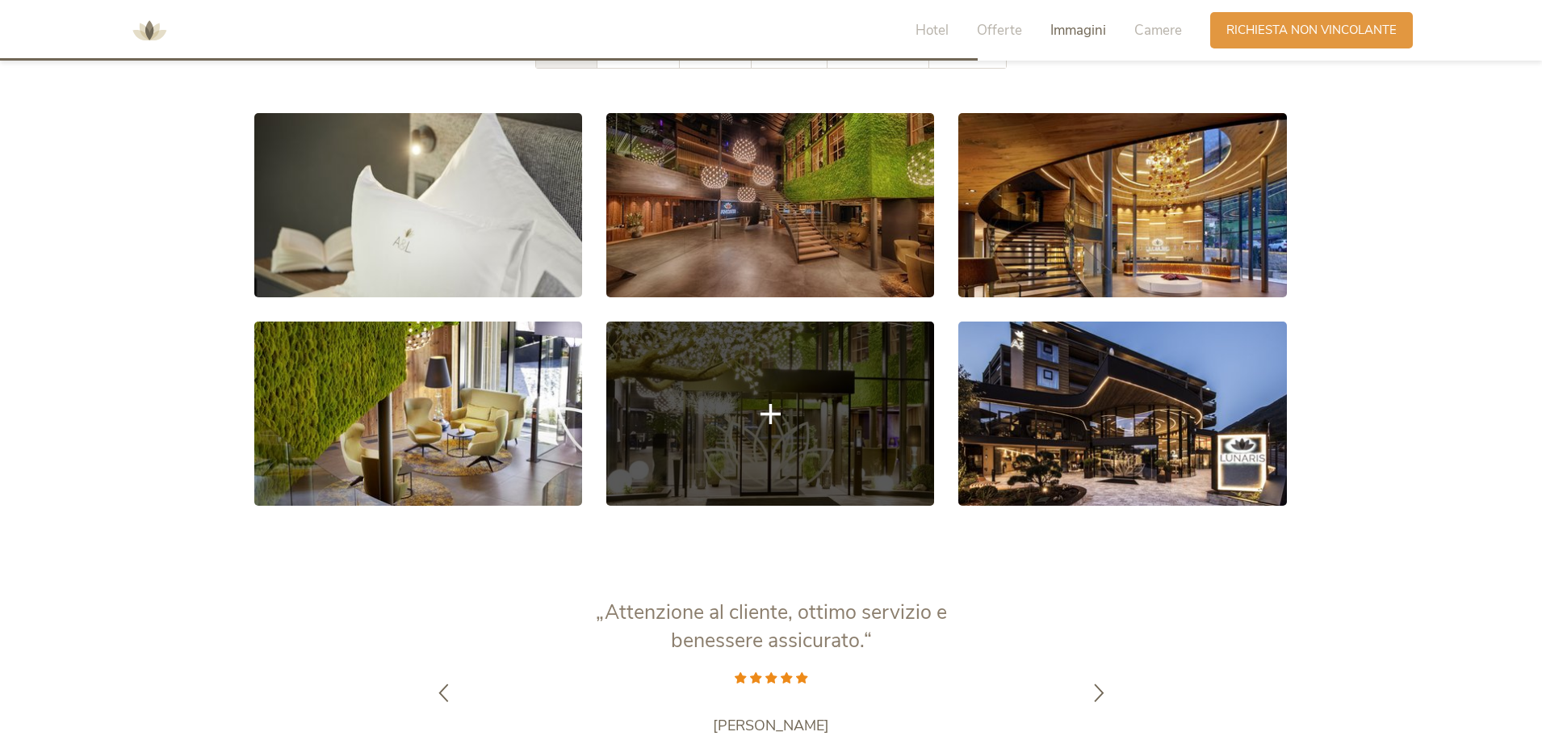
scroll to position [3133, 0]
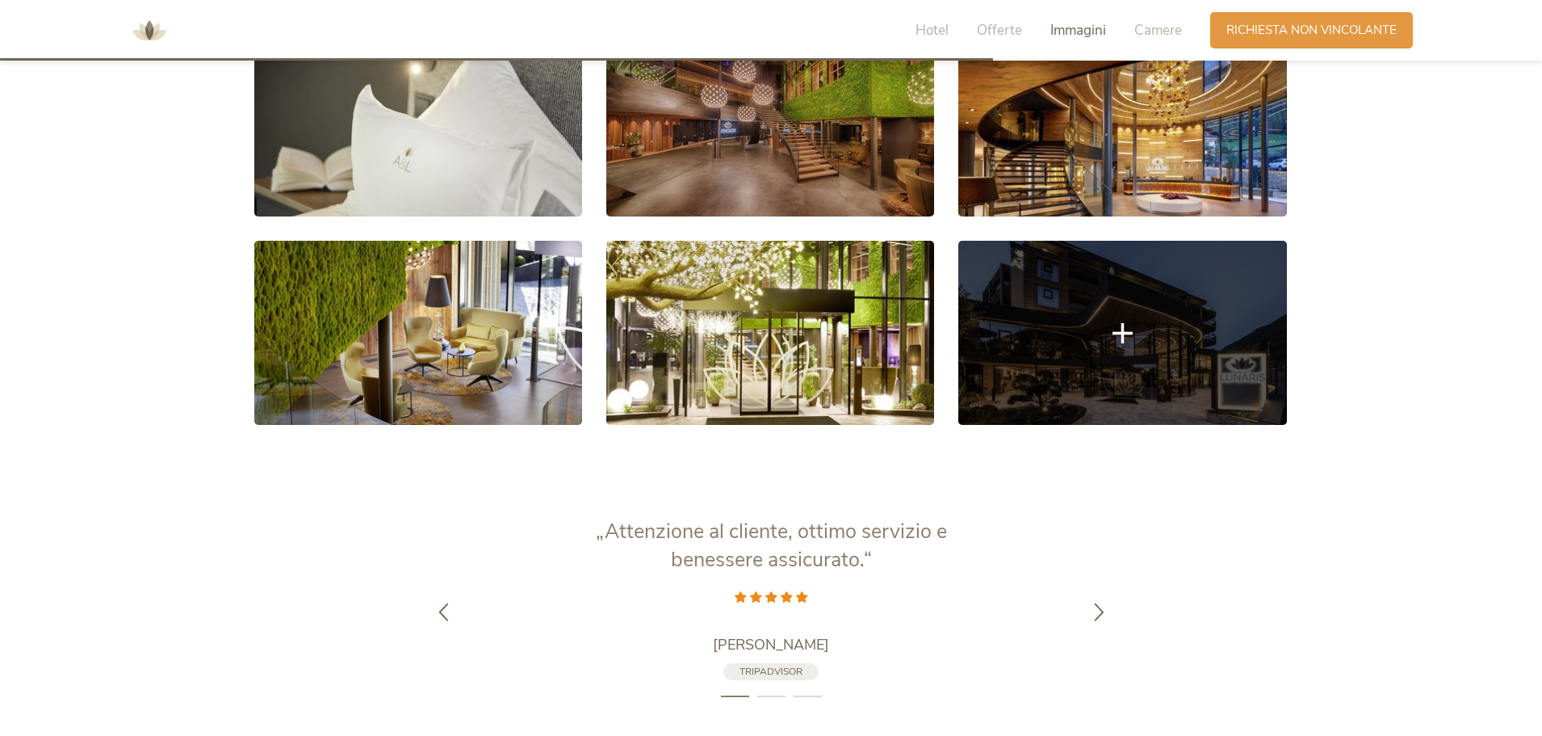
click at [1105, 332] on link at bounding box center [1123, 333] width 328 height 184
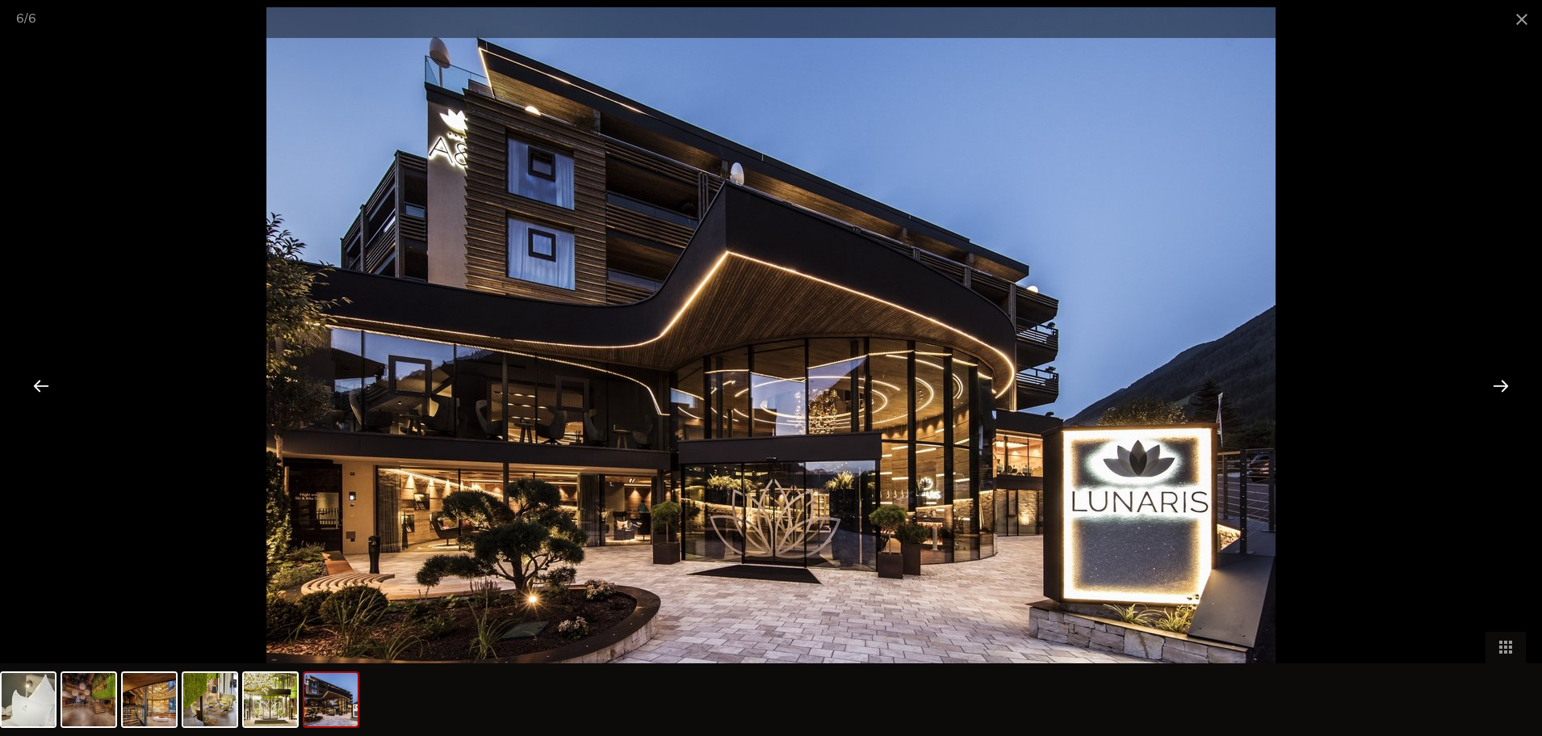
click at [1492, 382] on div at bounding box center [1501, 385] width 50 height 50
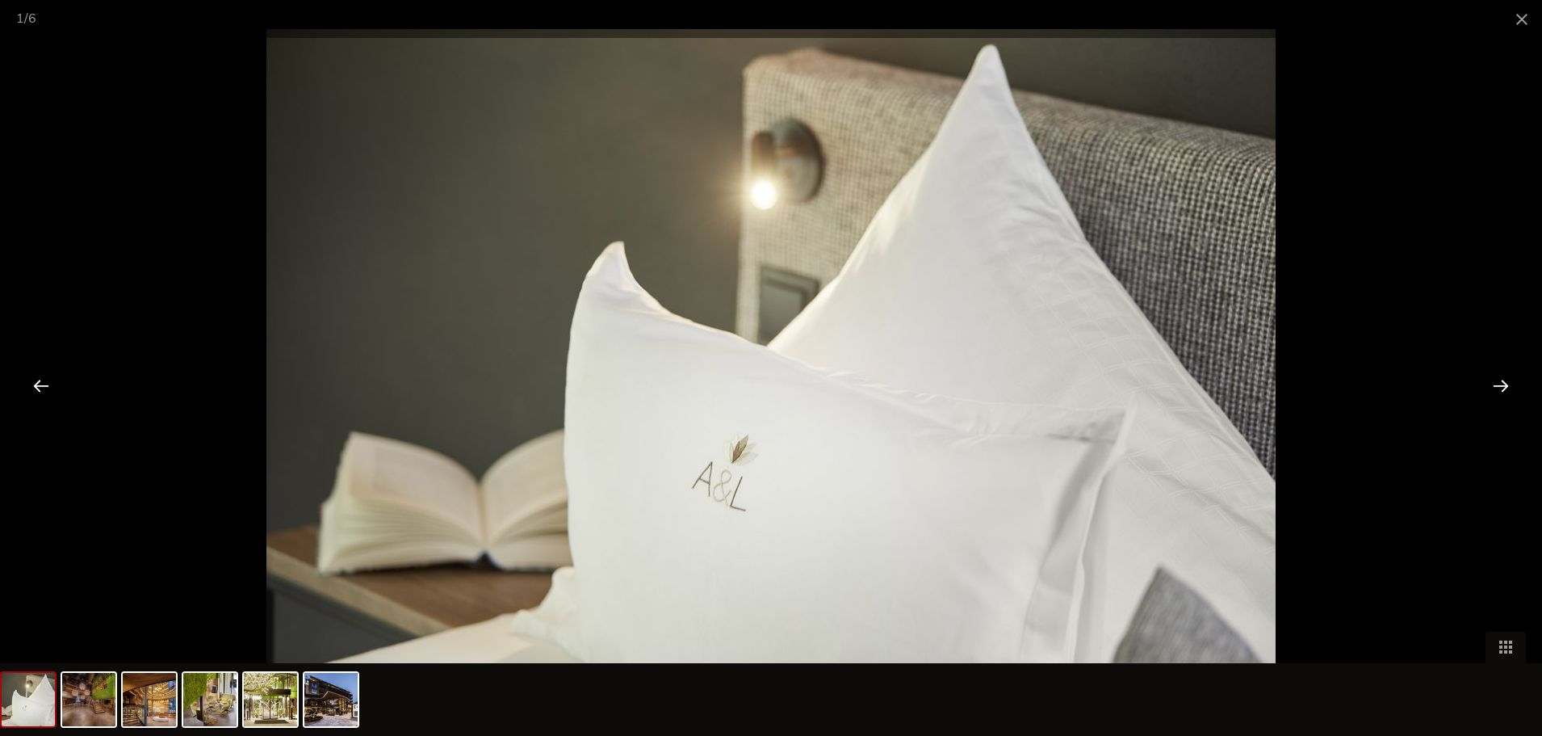
click at [1492, 382] on div at bounding box center [1501, 385] width 50 height 50
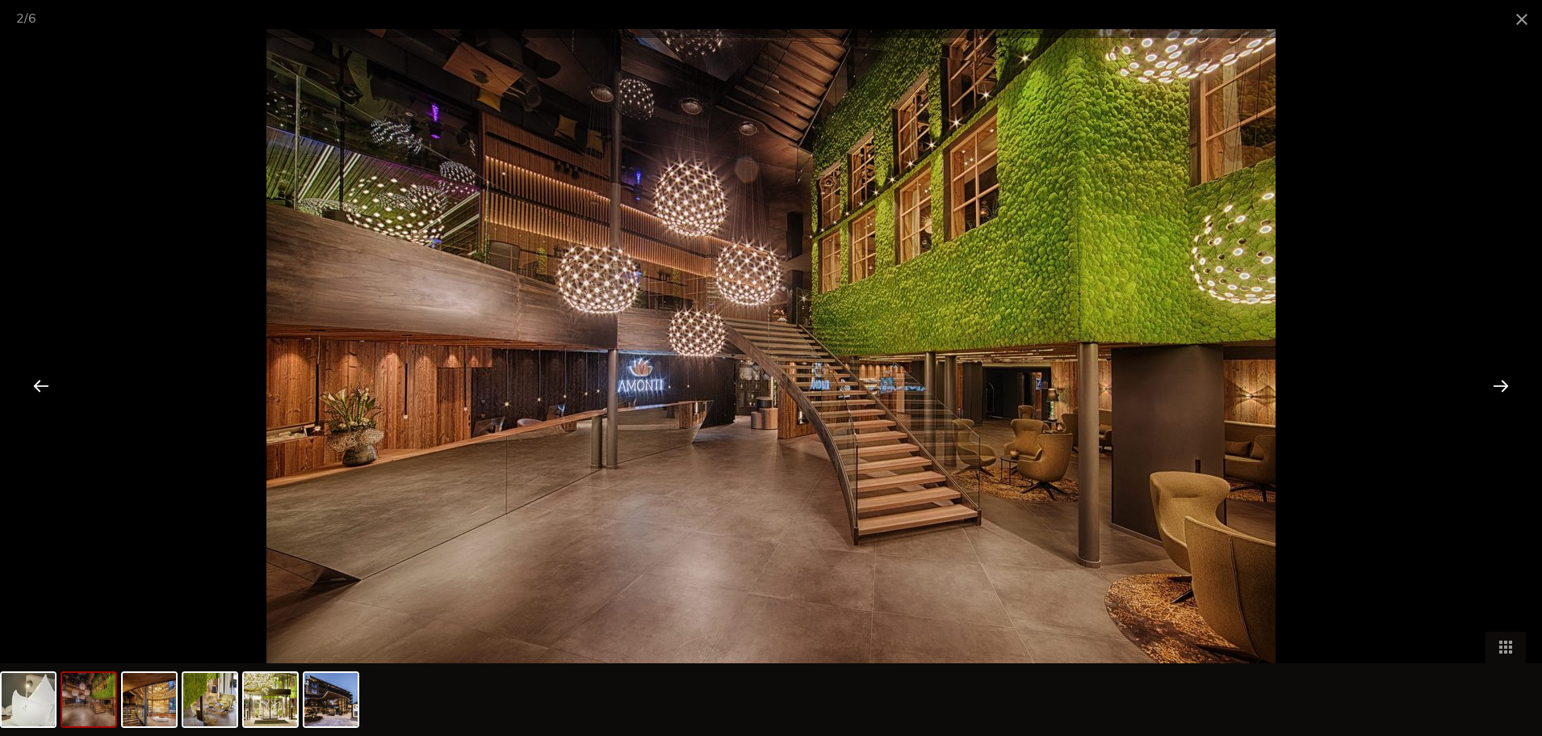
click at [1492, 382] on div at bounding box center [1501, 385] width 50 height 50
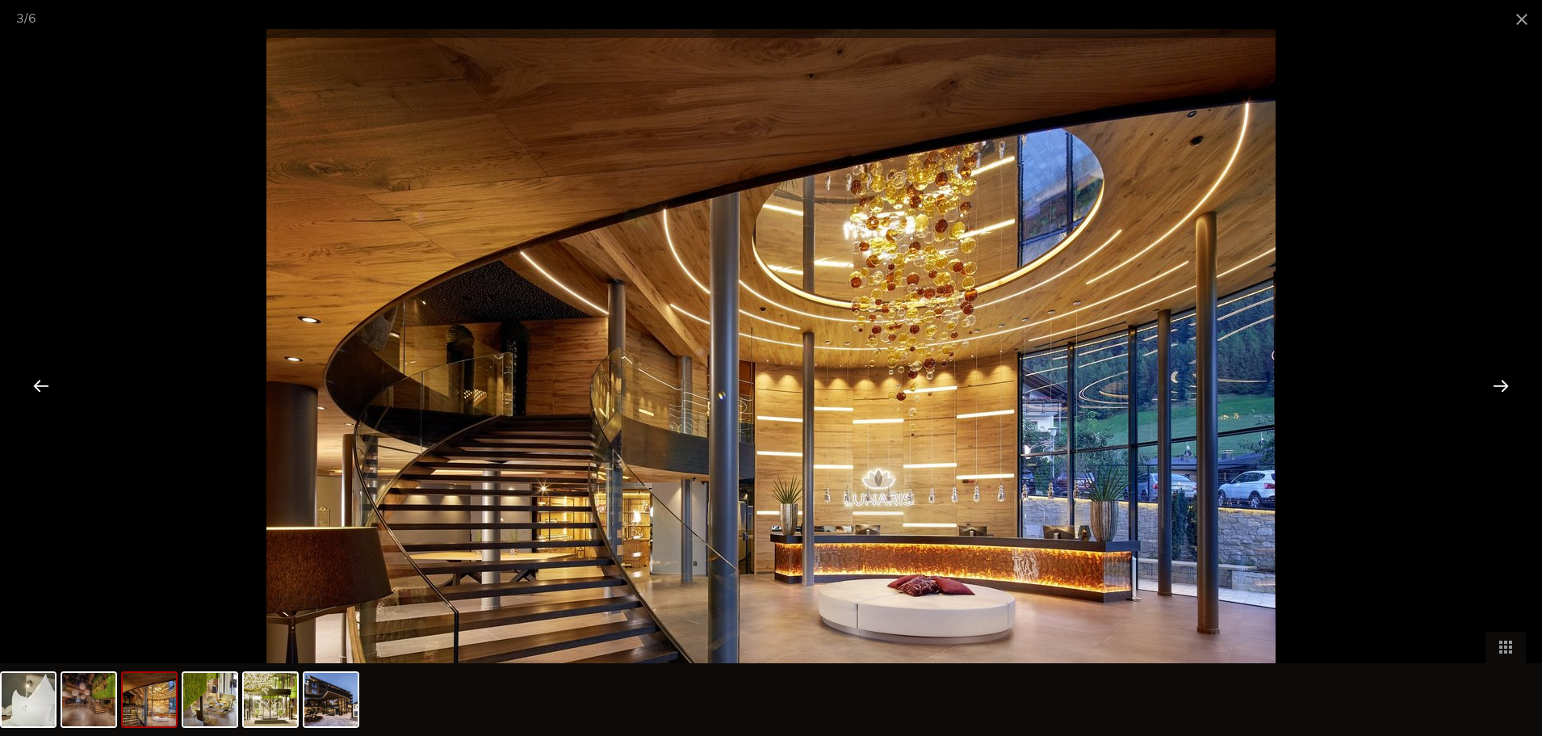
click at [1492, 382] on div at bounding box center [1501, 385] width 50 height 50
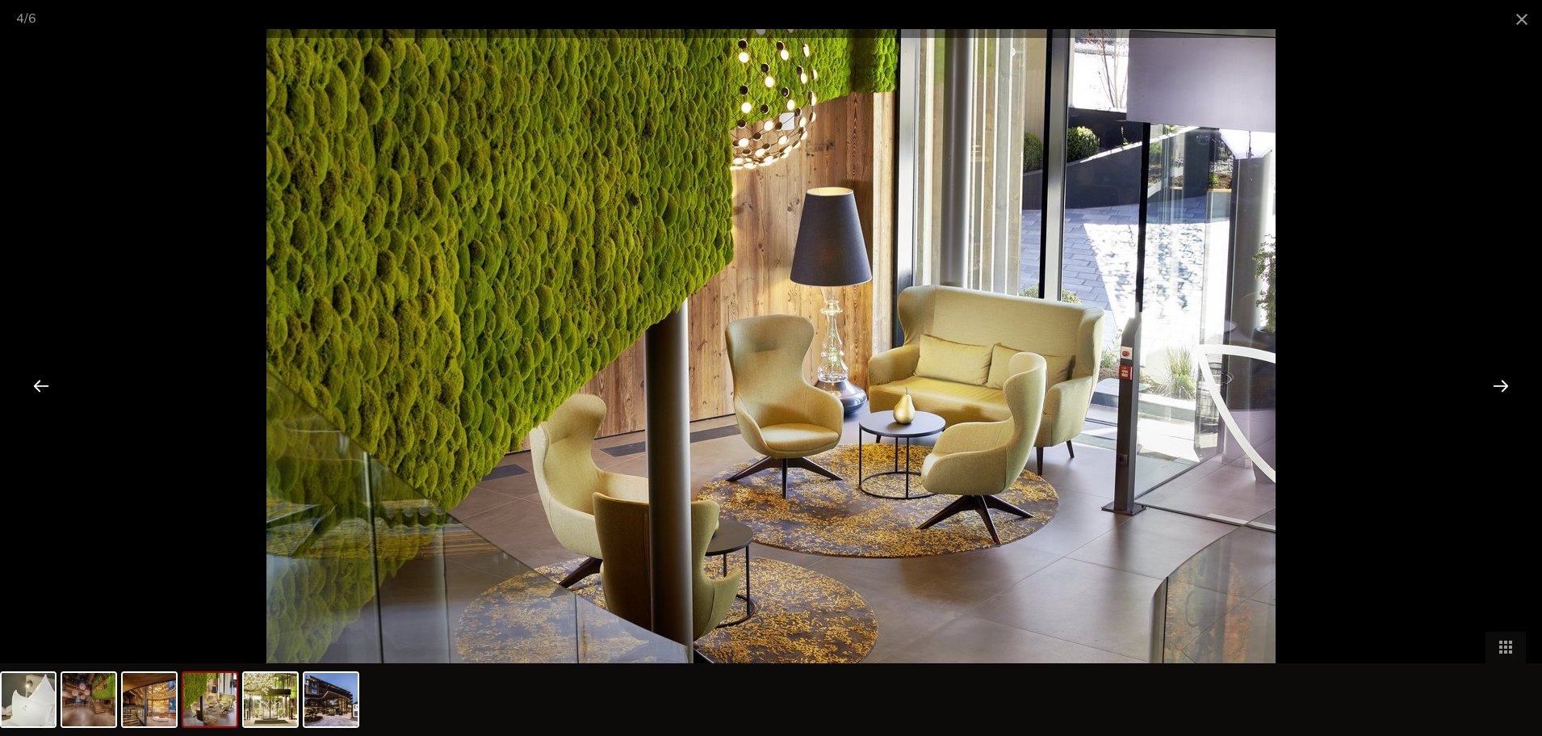
click at [1492, 382] on div at bounding box center [1501, 385] width 50 height 50
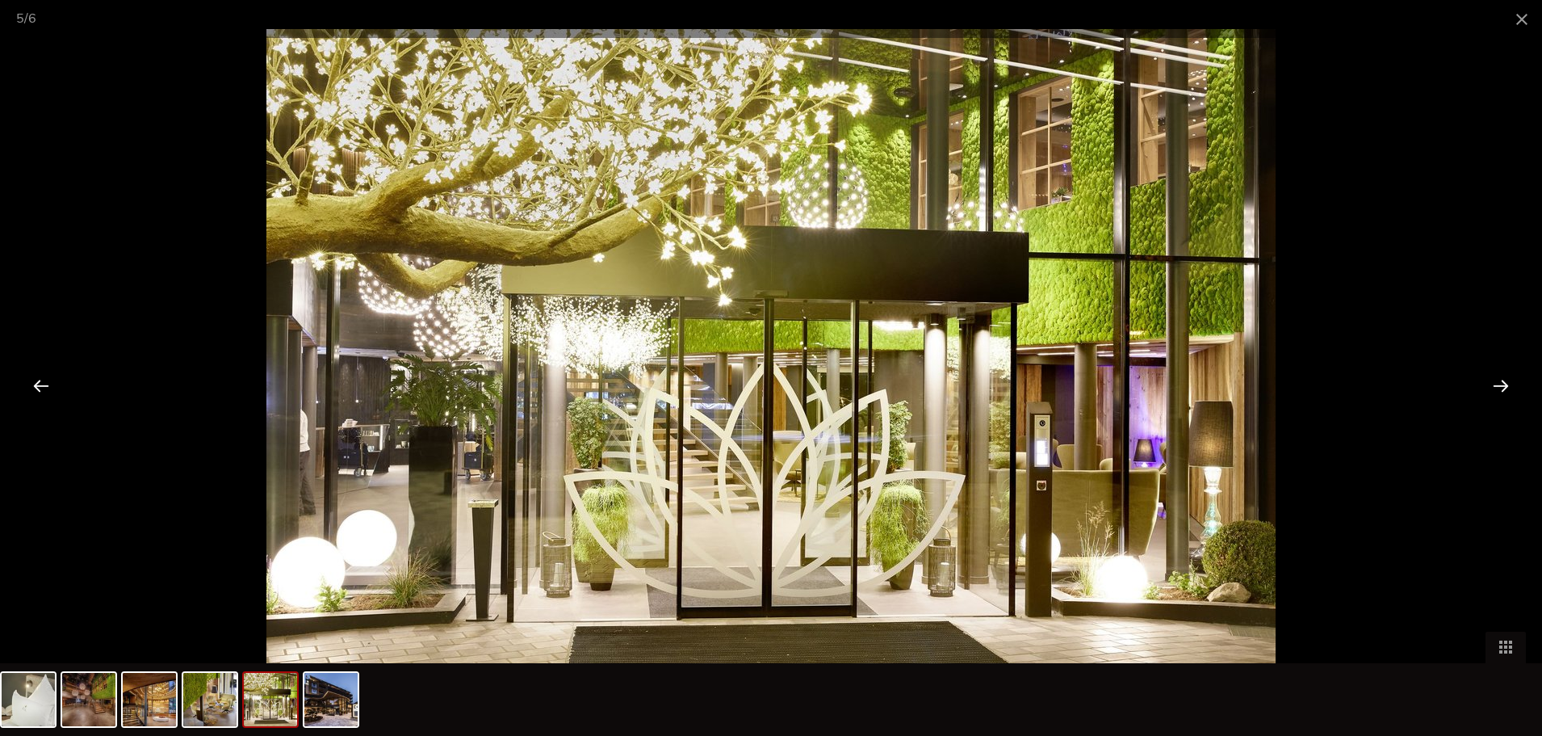
click at [1492, 382] on div at bounding box center [1501, 385] width 50 height 50
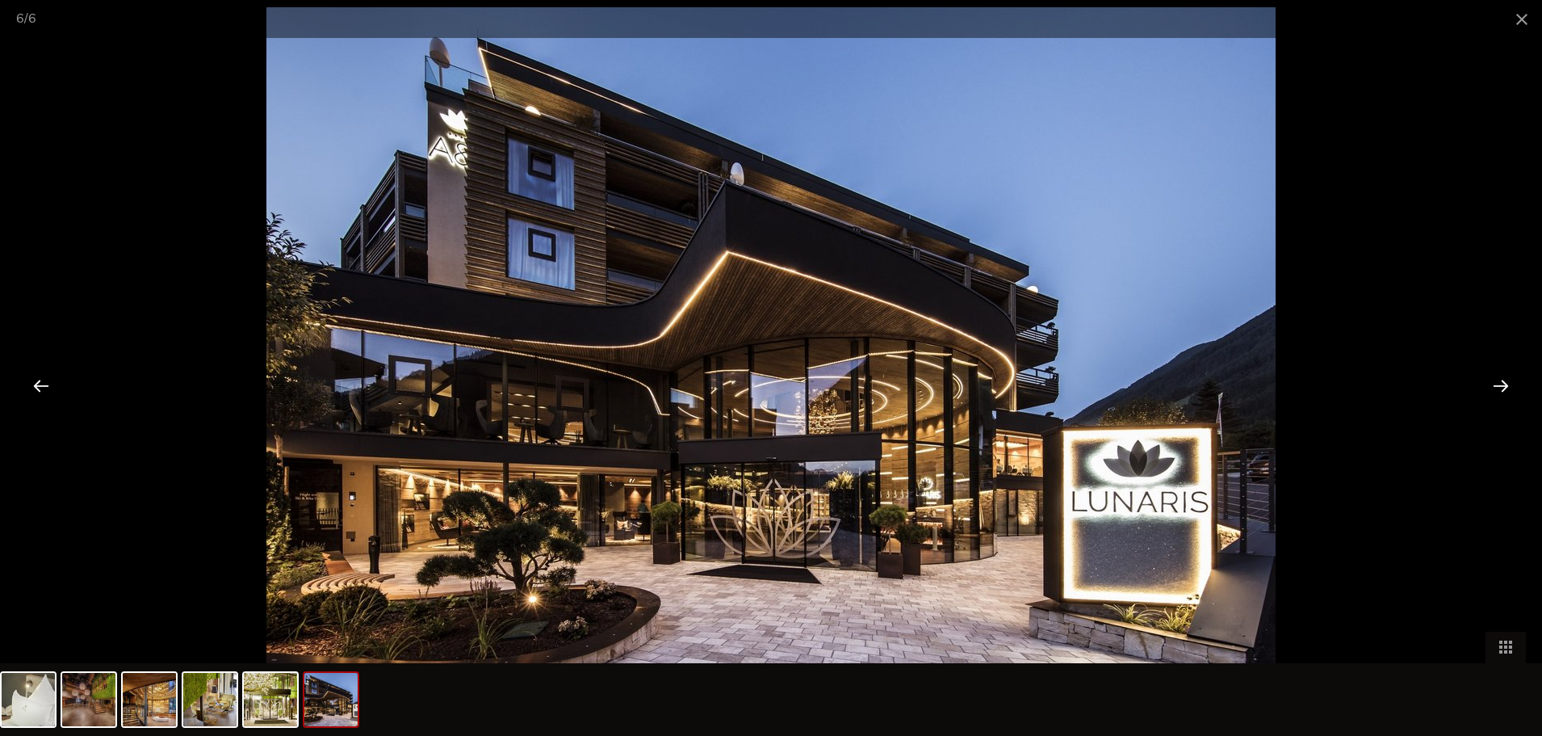
click at [1492, 382] on div at bounding box center [1501, 385] width 50 height 50
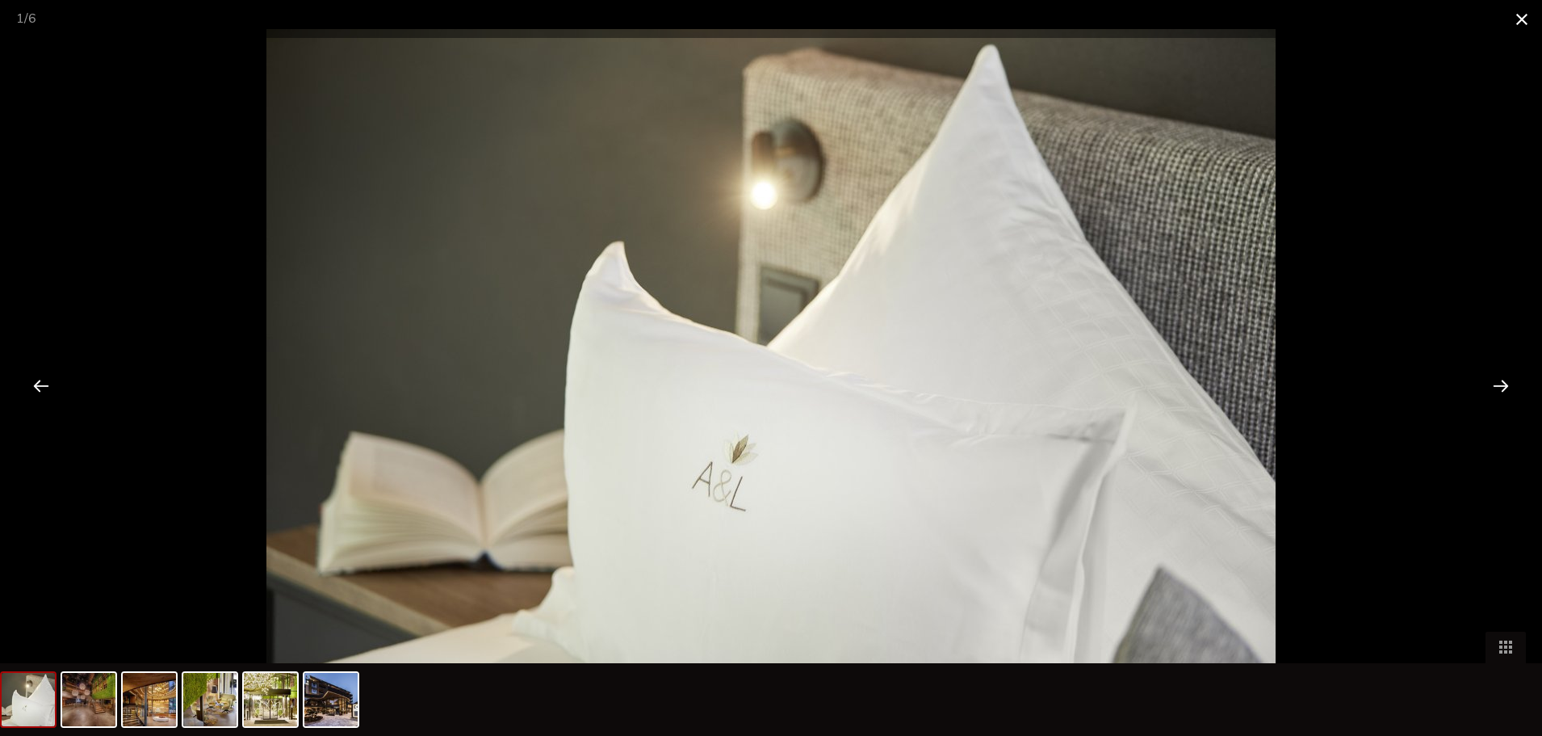
click at [1522, 28] on span at bounding box center [1522, 19] width 40 height 38
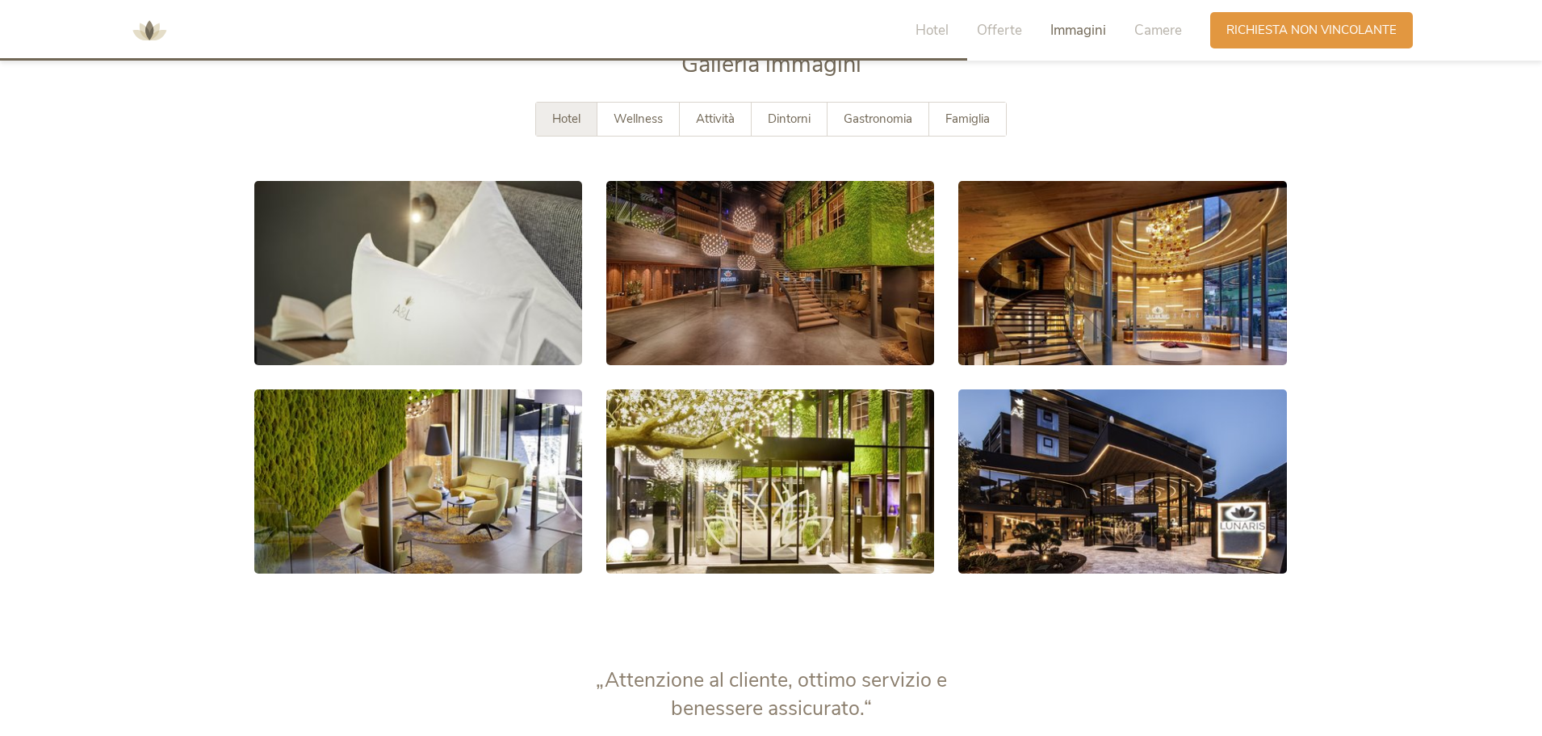
scroll to position [2891, 0]
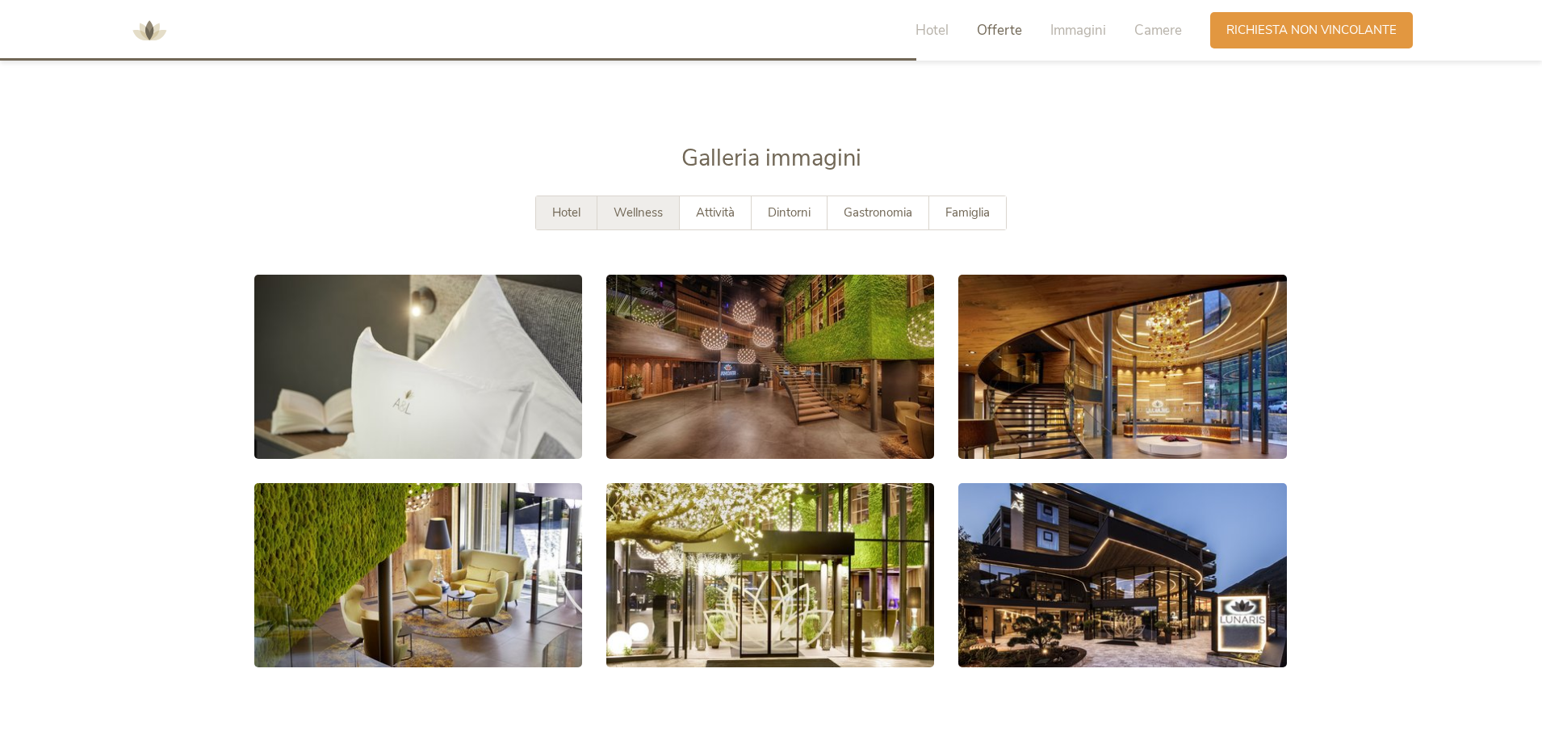
click at [637, 208] on span "Wellness" at bounding box center [638, 212] width 49 height 16
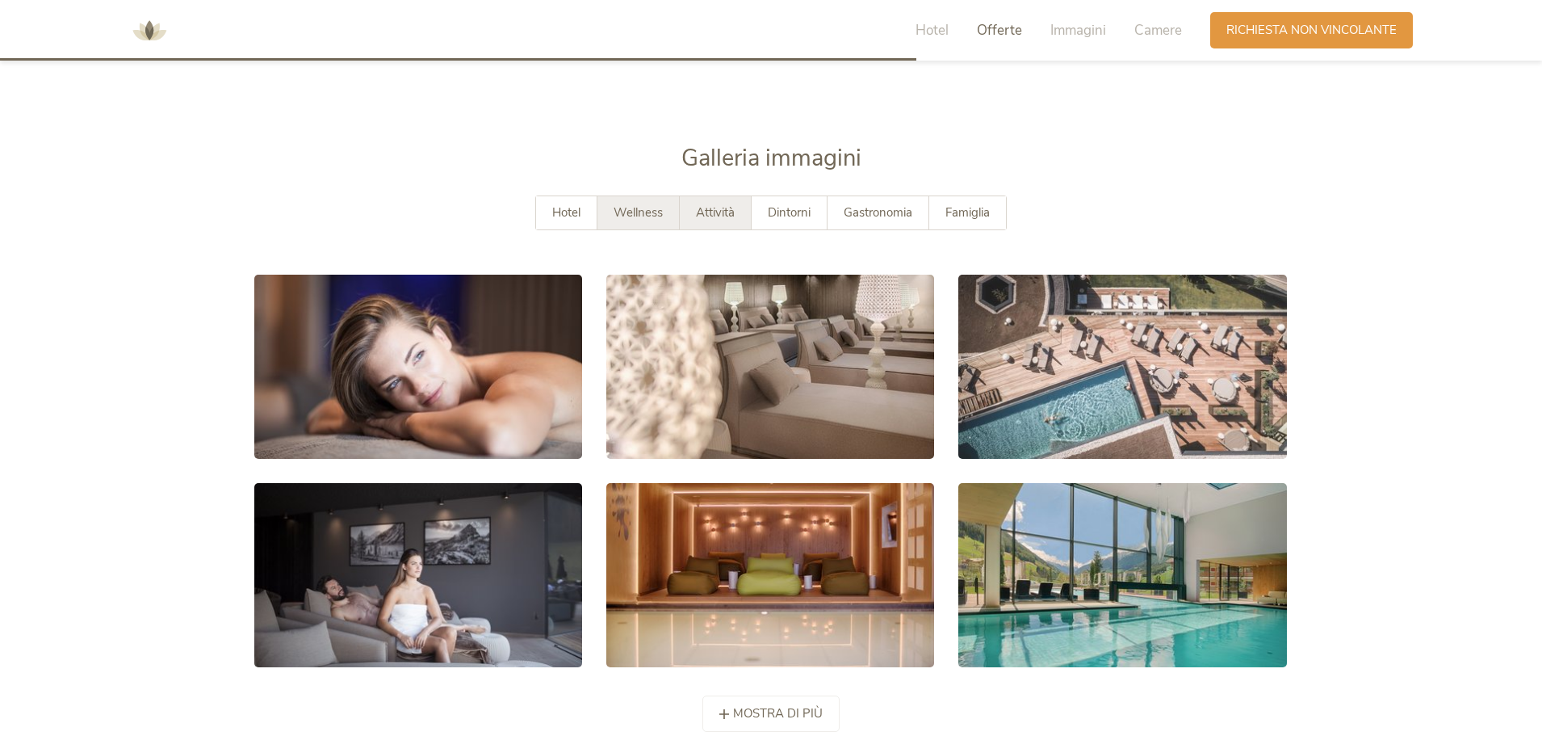
click at [719, 211] on span "Attività" at bounding box center [715, 212] width 39 height 16
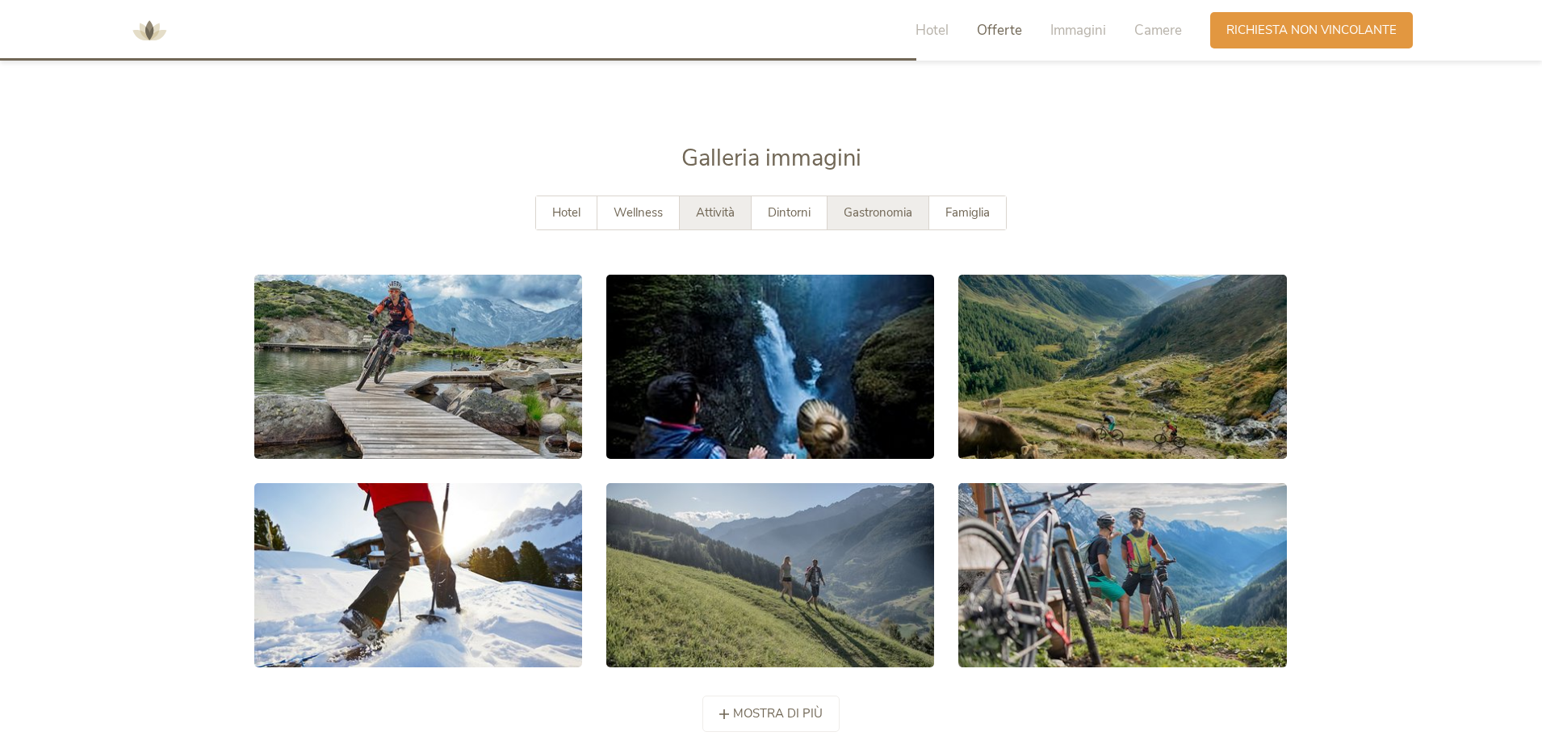
click at [875, 209] on span "Gastronomia" at bounding box center [878, 212] width 69 height 16
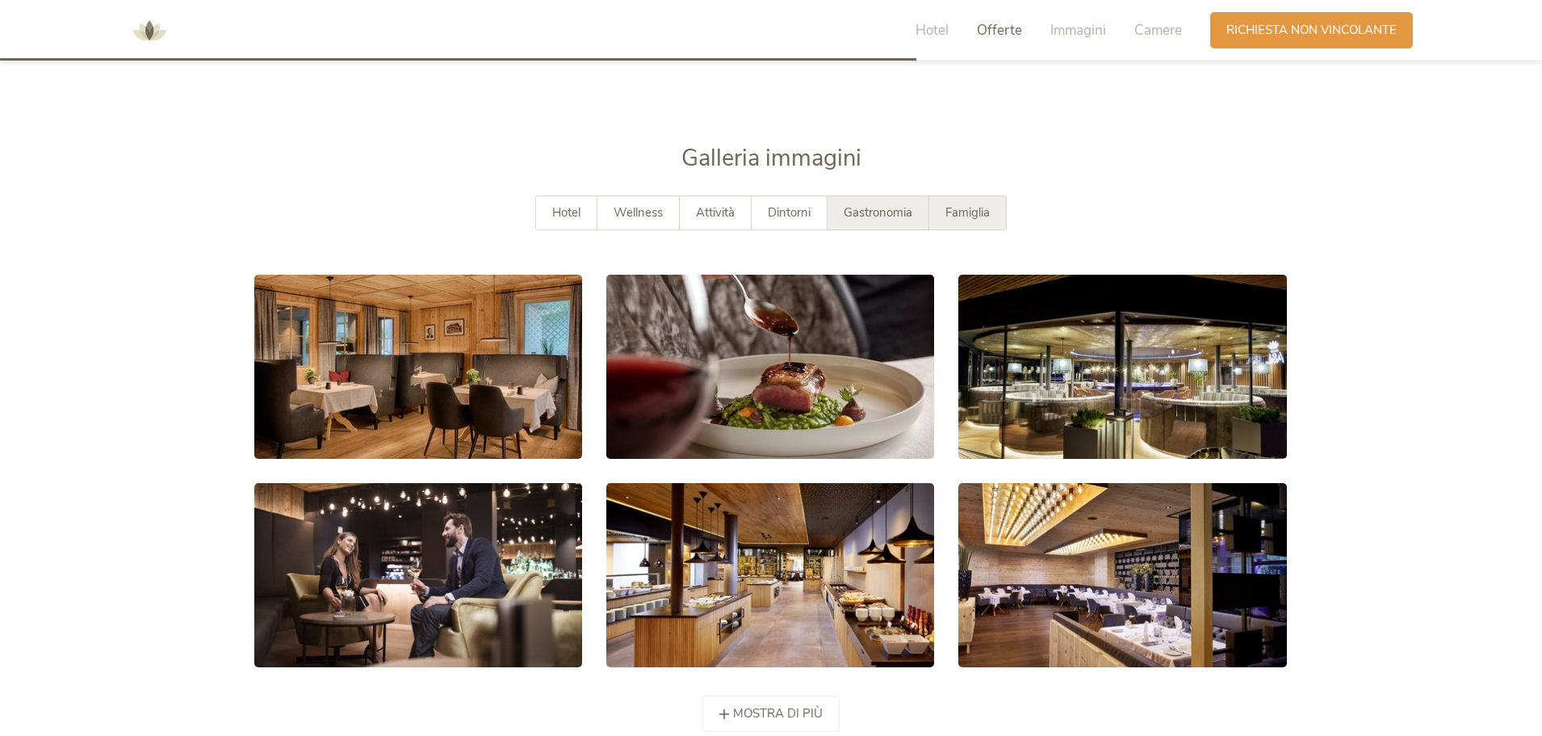
click at [968, 207] on span "Famiglia" at bounding box center [968, 212] width 44 height 16
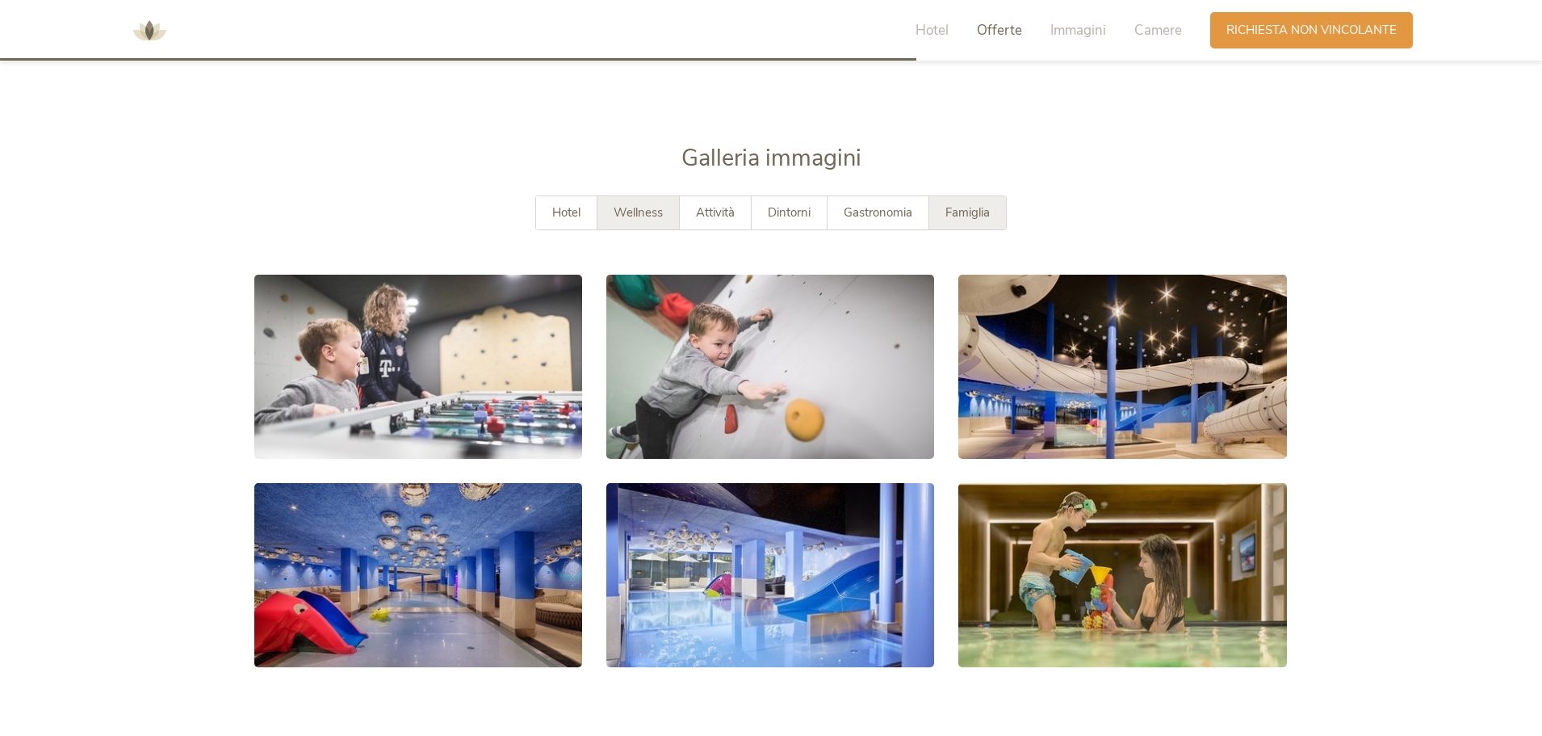
click at [648, 219] on span "Wellness" at bounding box center [638, 212] width 49 height 16
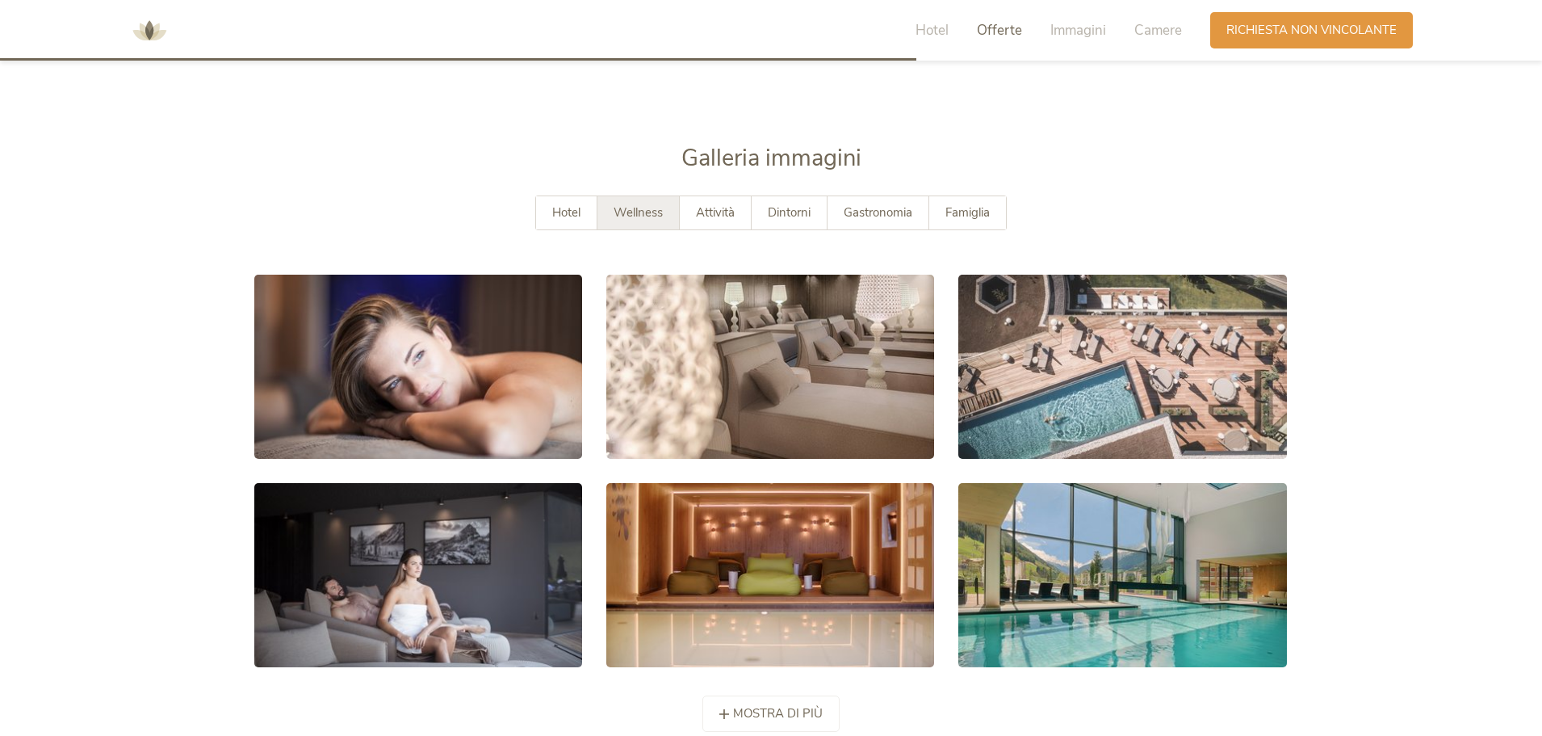
click at [633, 212] on span "Wellness" at bounding box center [638, 212] width 49 height 16
click at [635, 212] on span "Wellness" at bounding box center [638, 212] width 49 height 16
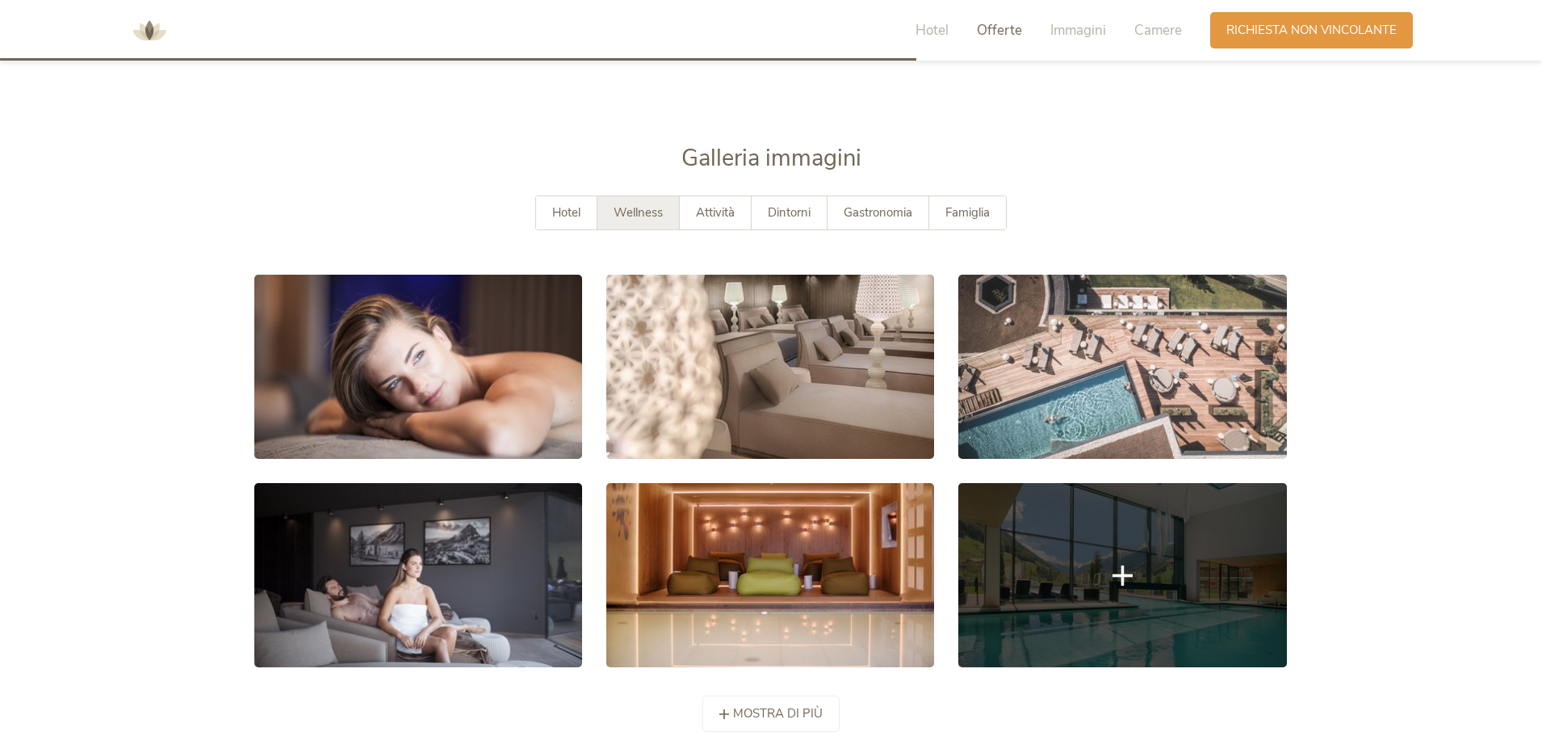
click at [1051, 515] on link at bounding box center [1123, 575] width 328 height 184
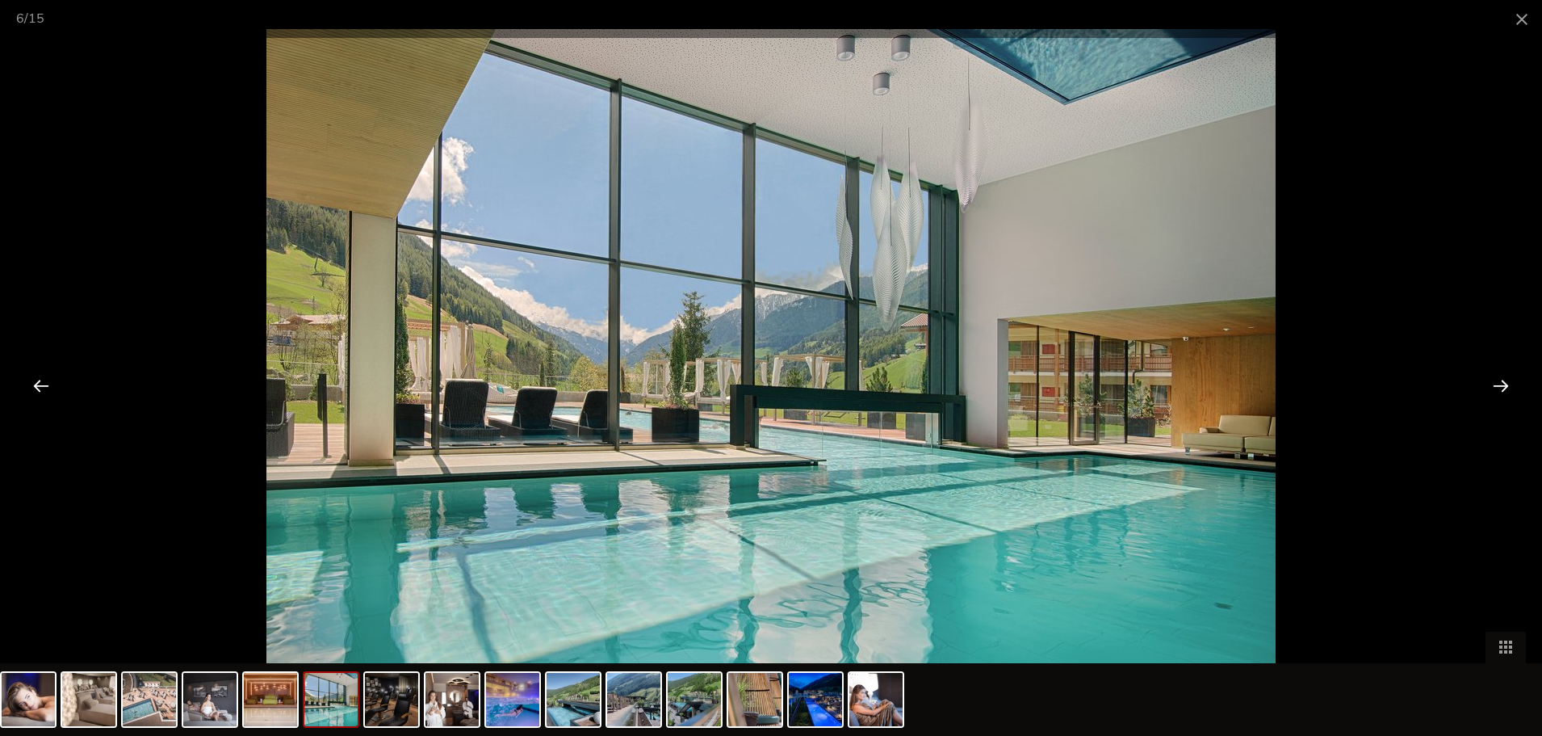
click at [1487, 387] on div at bounding box center [1501, 385] width 50 height 50
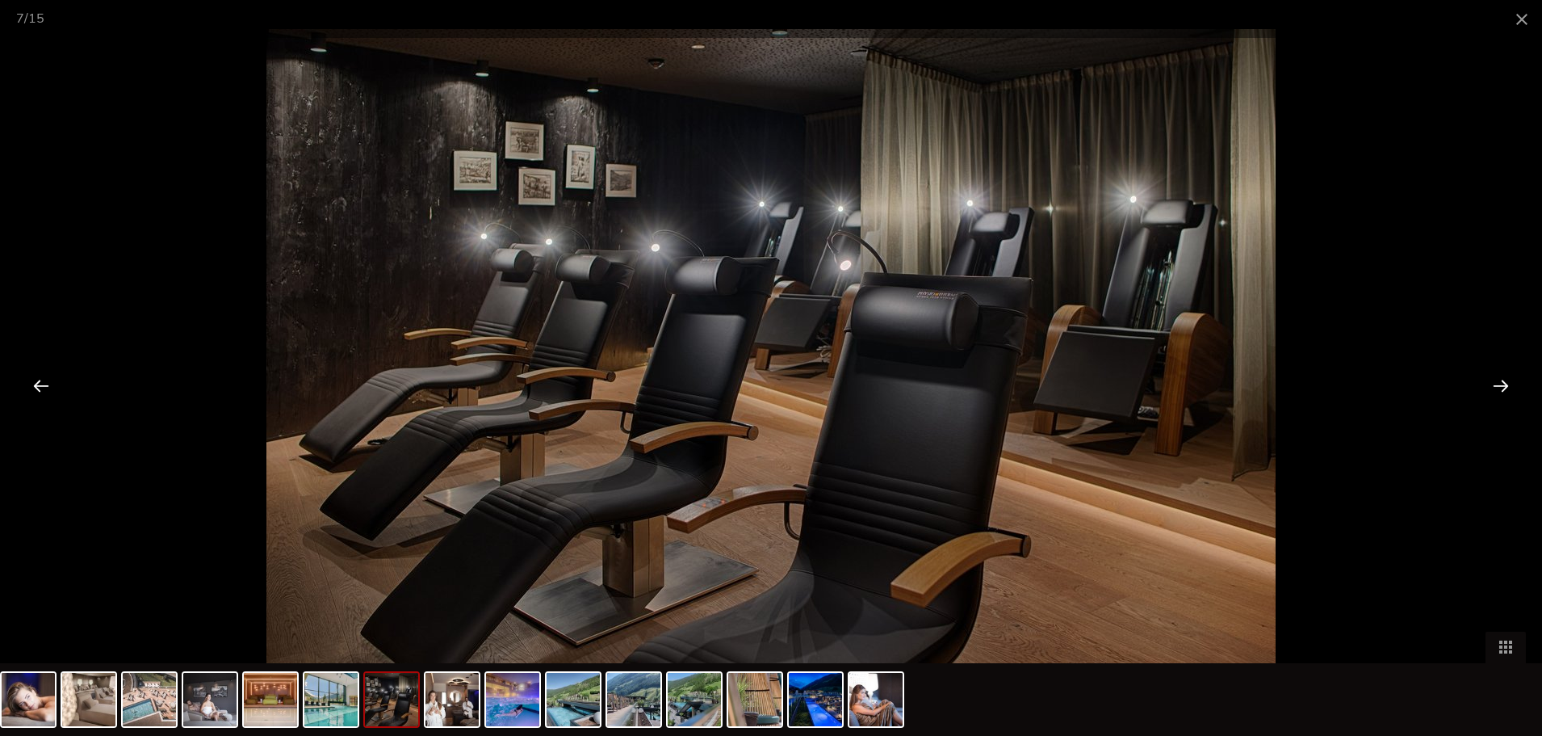
click at [1487, 387] on div at bounding box center [1501, 385] width 50 height 50
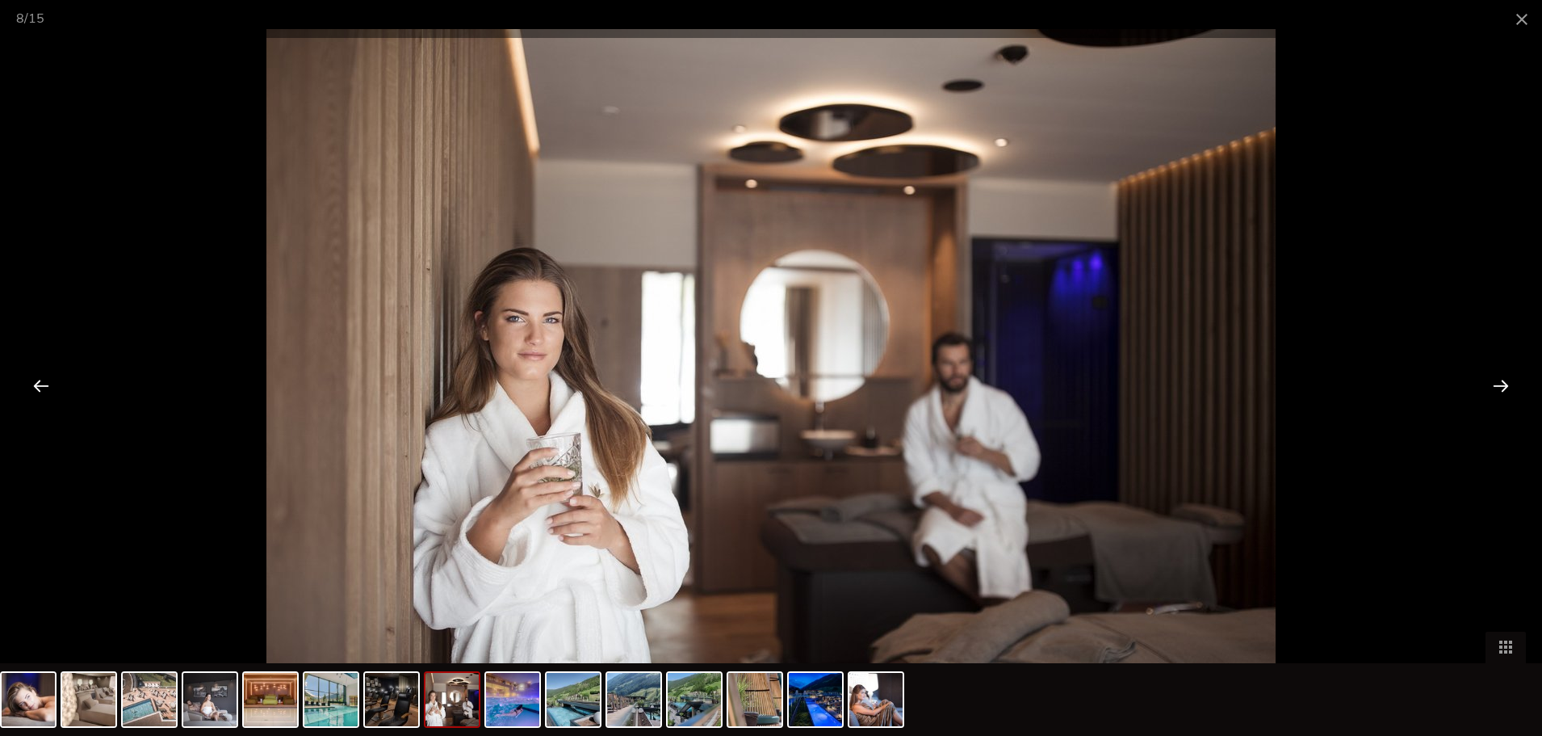
click at [1487, 387] on div at bounding box center [1501, 385] width 50 height 50
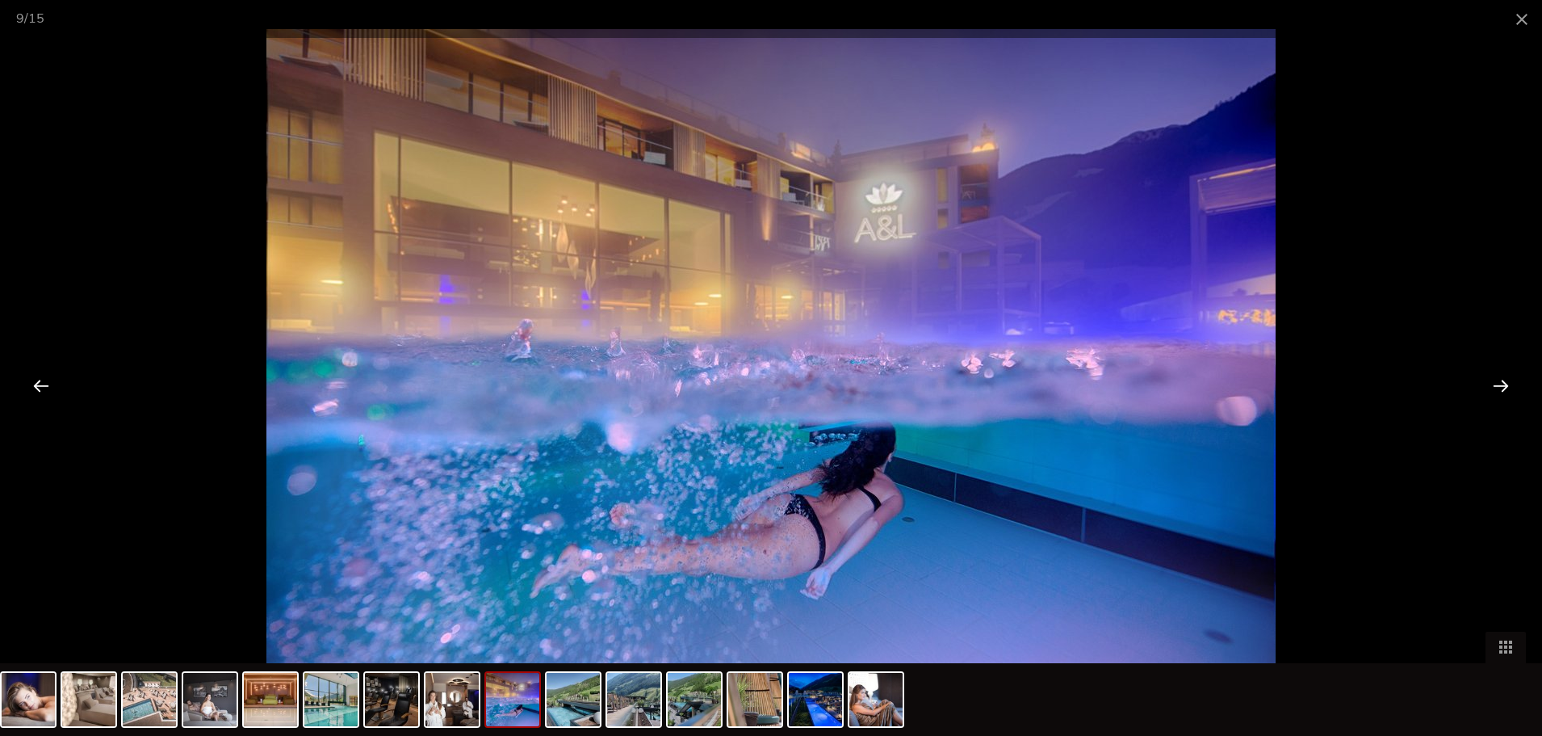
click at [1487, 387] on div at bounding box center [1501, 385] width 50 height 50
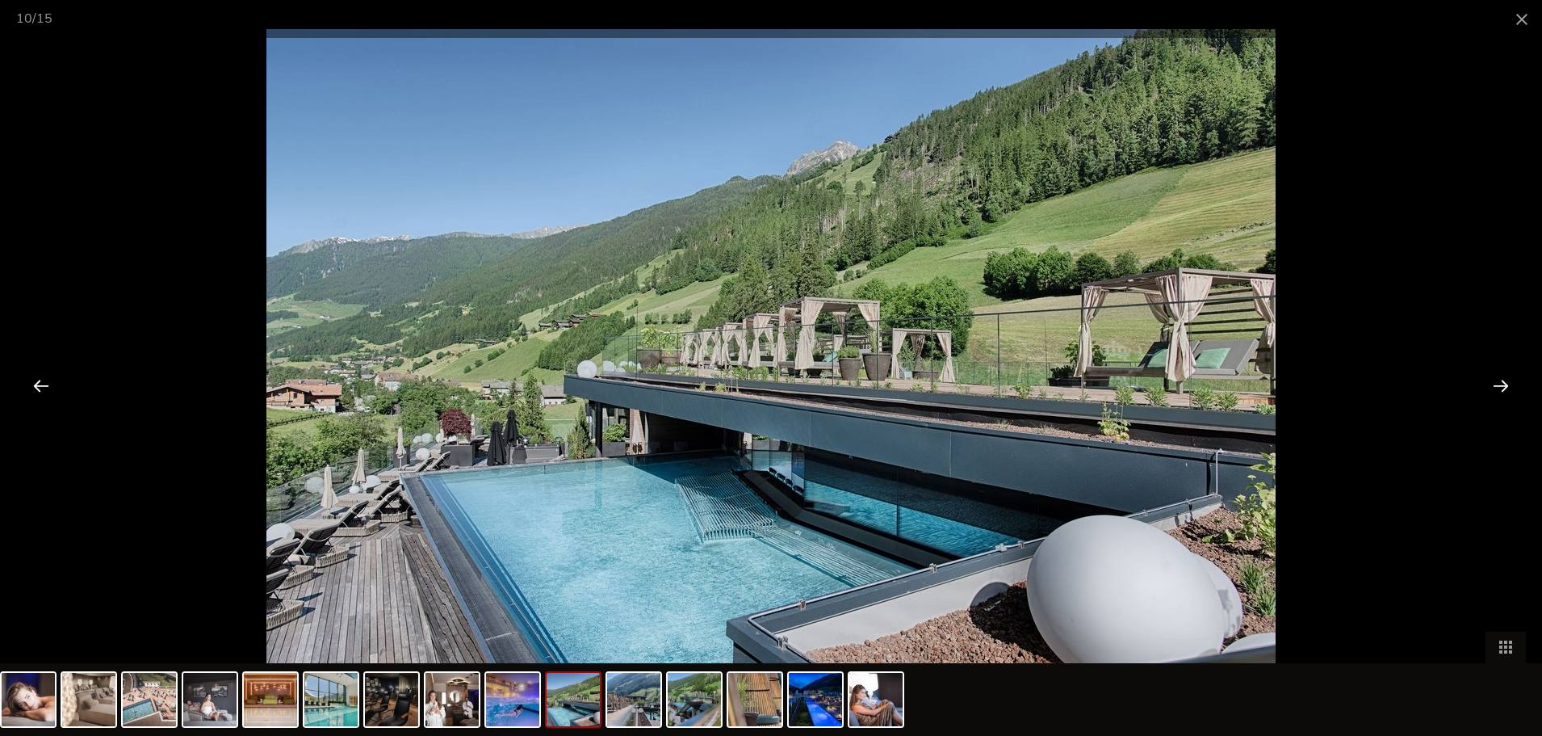
click at [1485, 386] on div at bounding box center [1501, 385] width 50 height 50
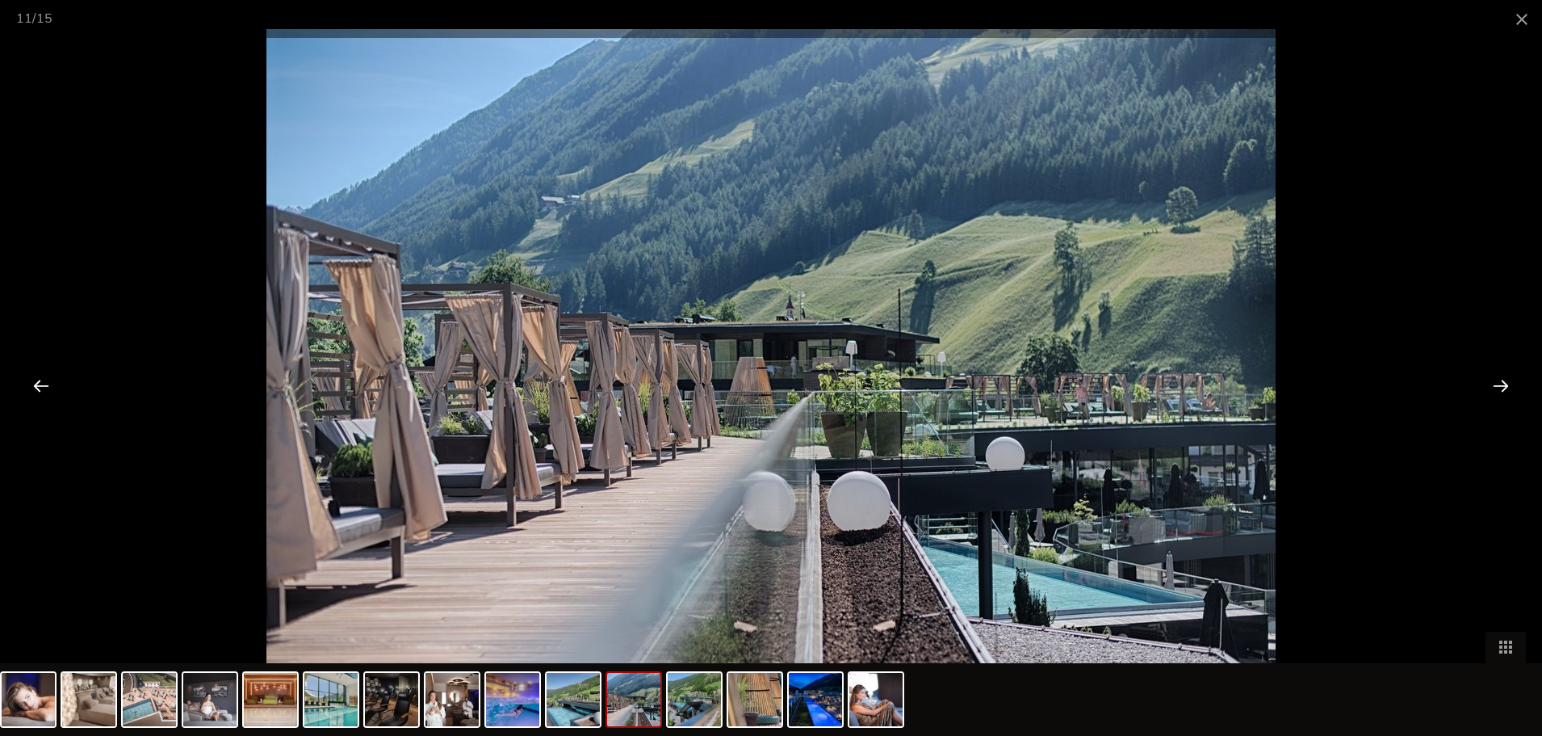
click at [1485, 386] on div at bounding box center [1501, 385] width 50 height 50
